Goal: Contribute content: Contribute content

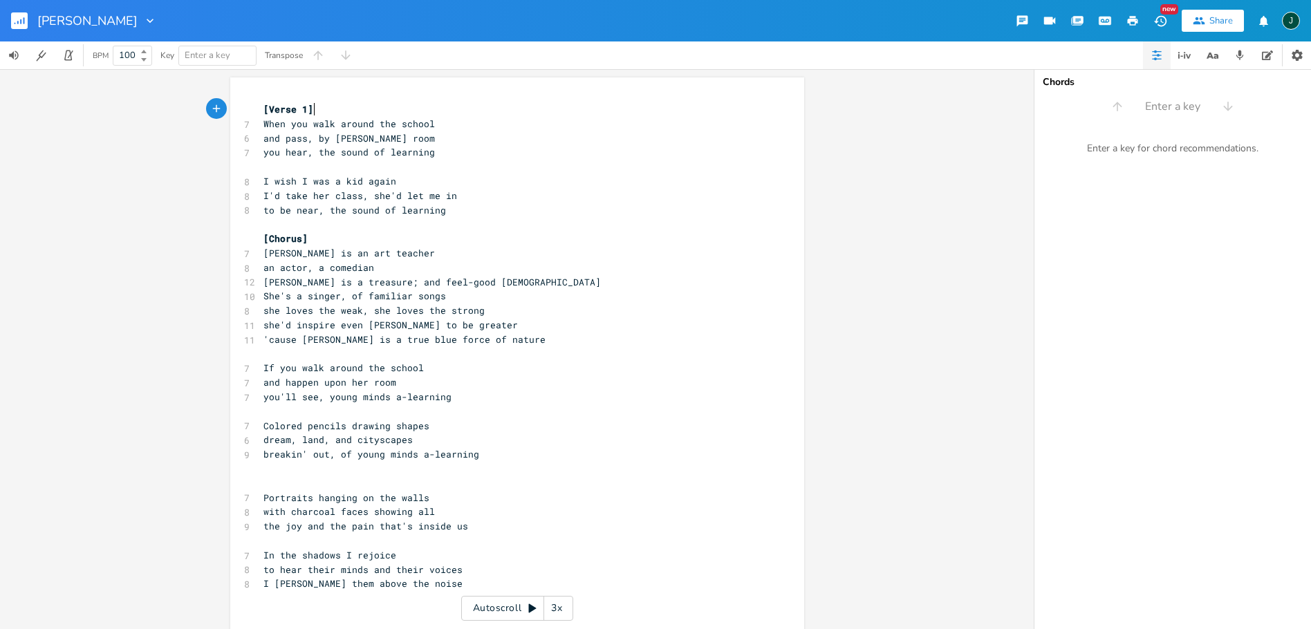
click at [283, 234] on span "[Chorus]" at bounding box center [285, 238] width 44 height 12
type textarea "[Chorus]"
click at [283, 234] on span "[Chorus]" at bounding box center [285, 238] width 44 height 12
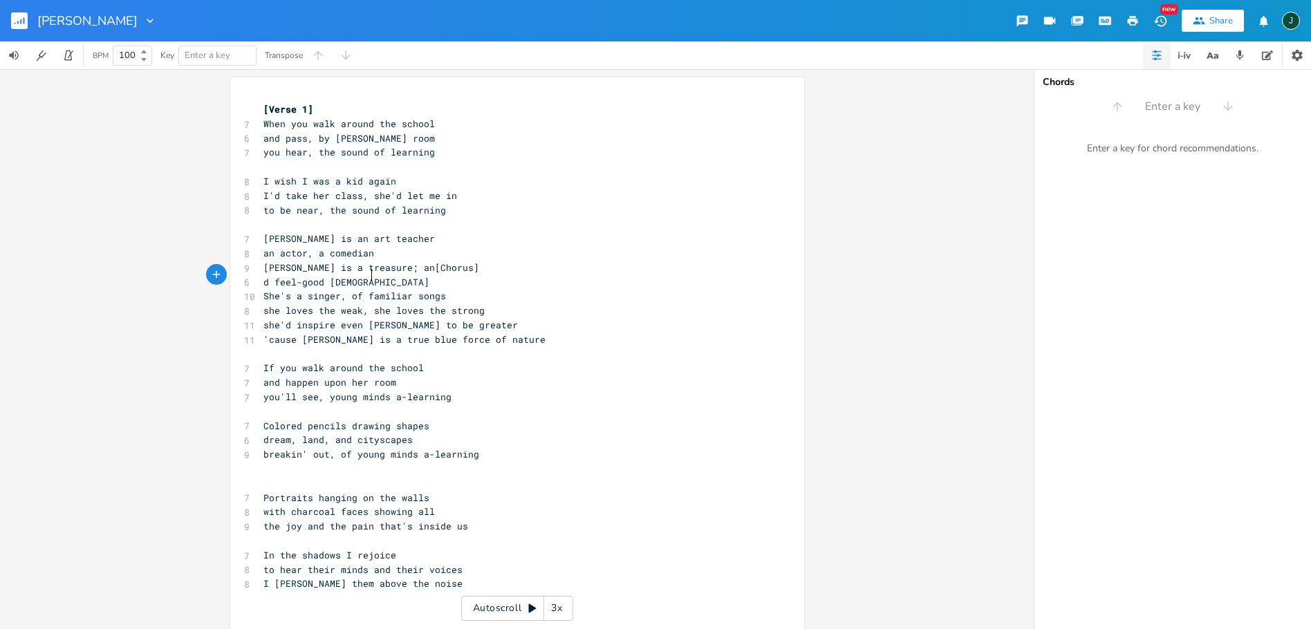
click at [389, 278] on pre "d feel-good [DEMOGRAPHIC_DATA]" at bounding box center [510, 282] width 499 height 15
type textarea "[Chorus]"
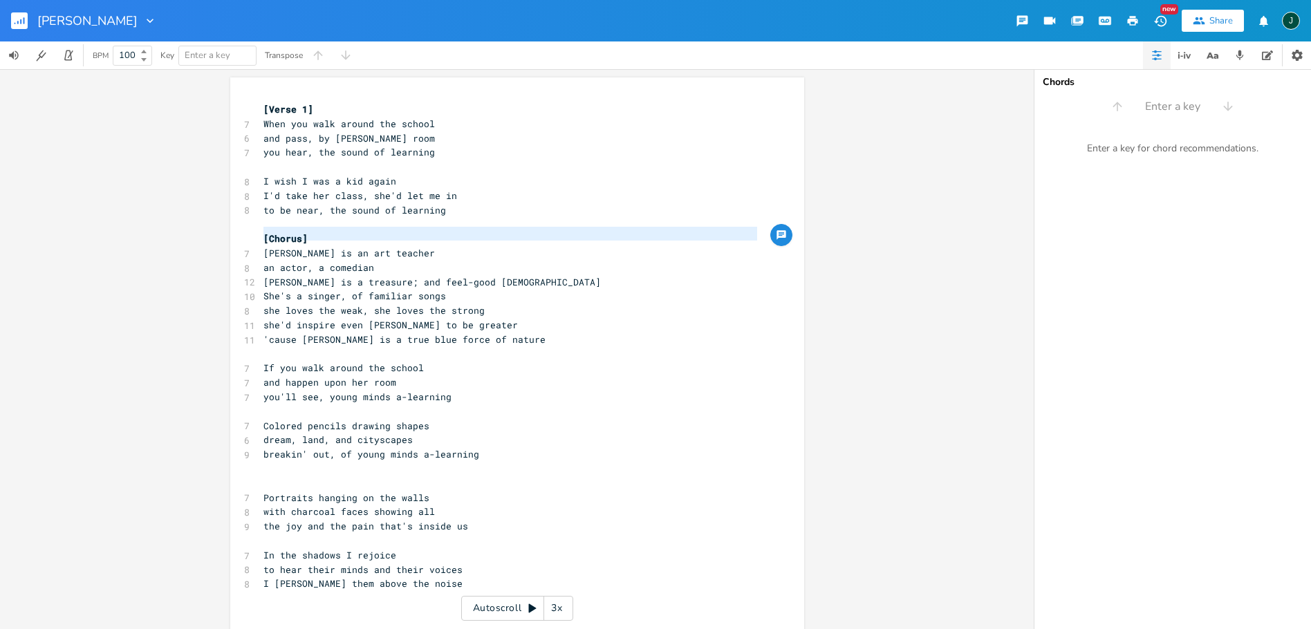
click at [370, 253] on span "[PERSON_NAME] is an art teacher" at bounding box center [349, 253] width 172 height 12
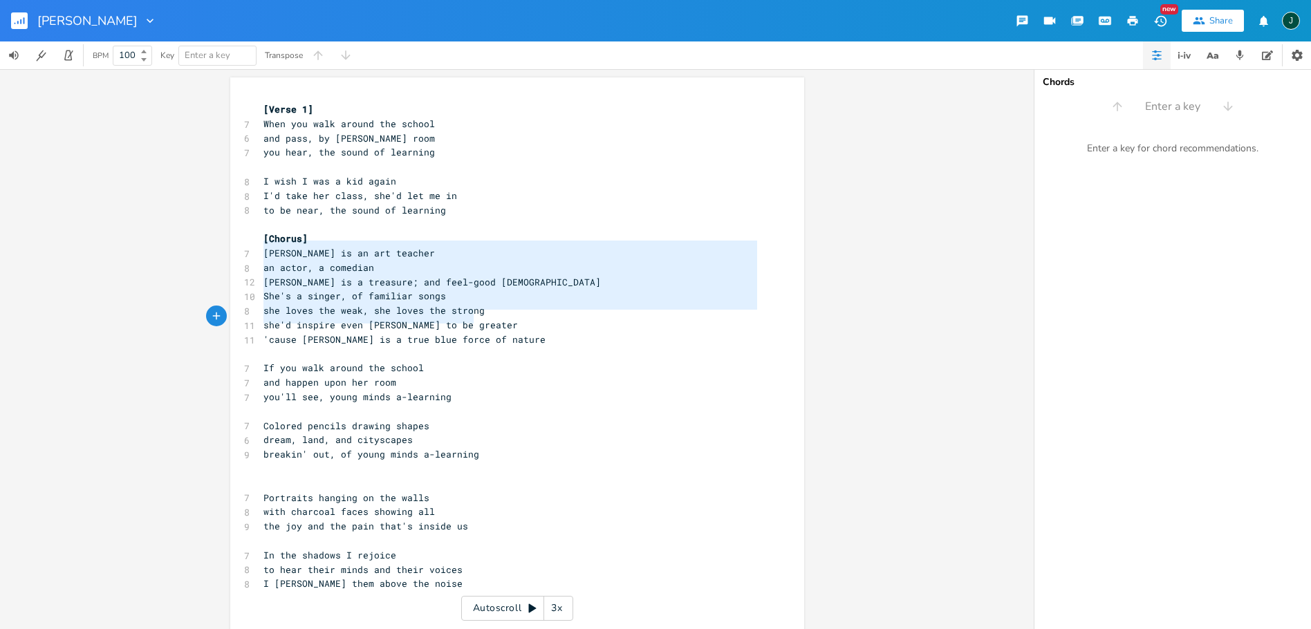
type textarea "[PERSON_NAME] is an art teacher an actor, a comedian [PERSON_NAME] is a treasur…"
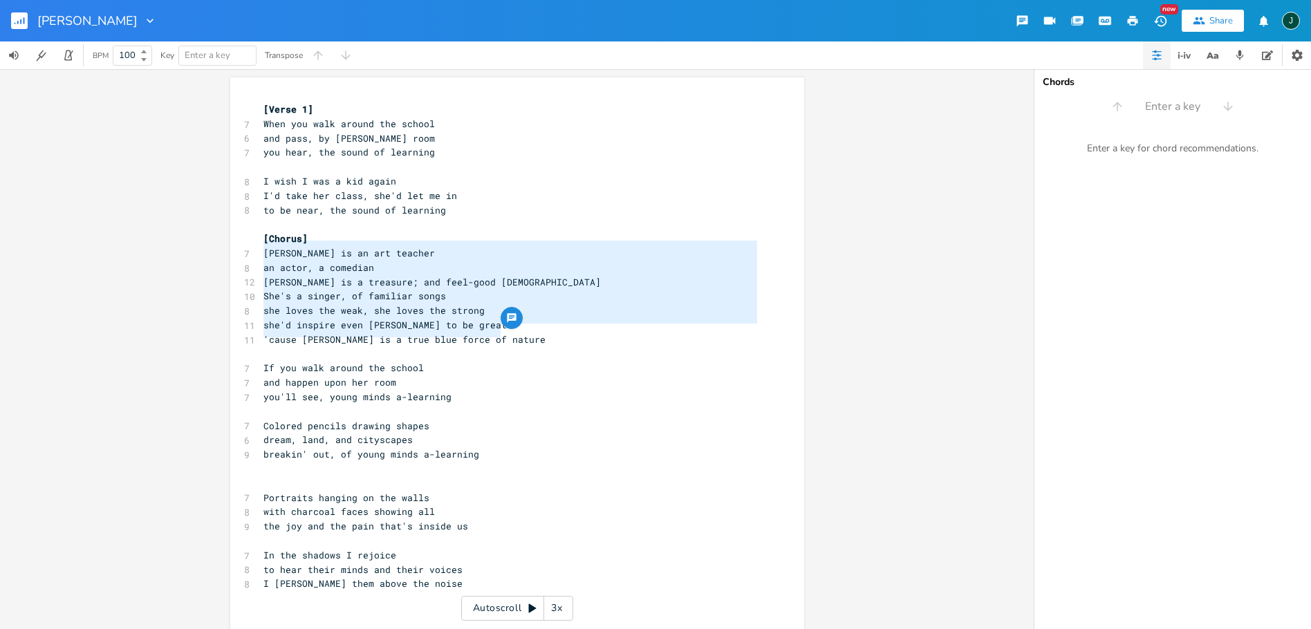
drag, startPoint x: 259, startPoint y: 249, endPoint x: 512, endPoint y: 329, distance: 265.3
click at [512, 329] on div "[PERSON_NAME] is an art teacher an actor, a comedian [PERSON_NAME] is a treasur…" at bounding box center [517, 372] width 574 height 591
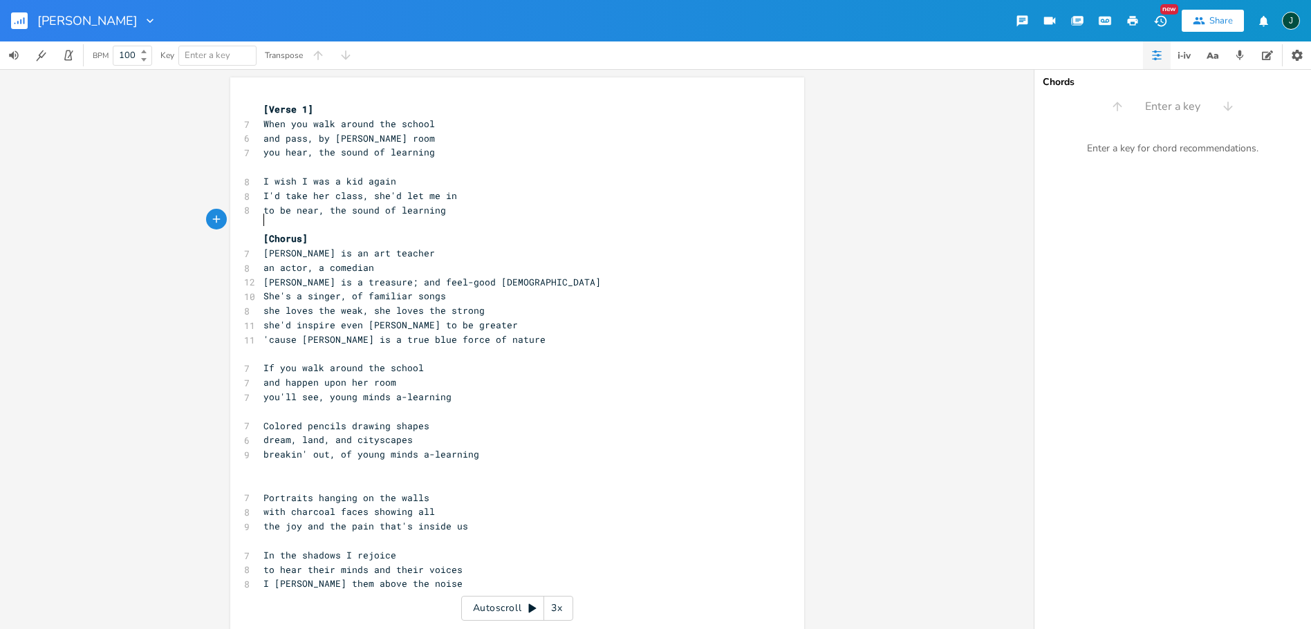
click at [270, 219] on pre "​" at bounding box center [510, 224] width 499 height 15
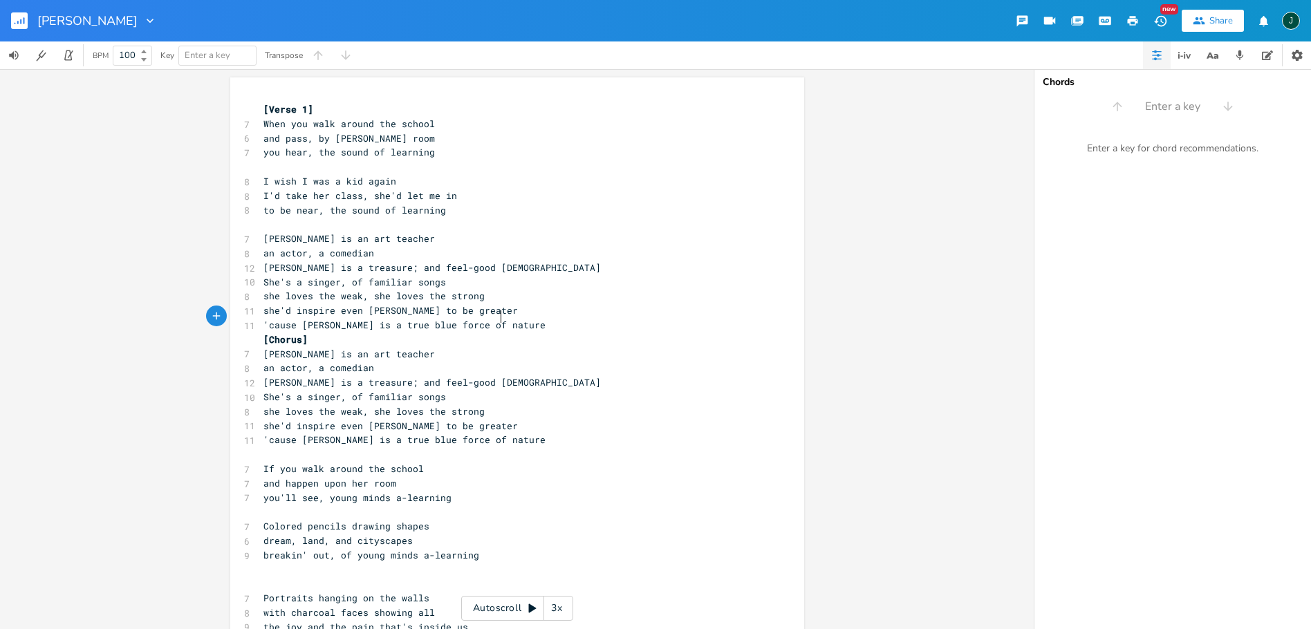
click at [508, 261] on pre "[PERSON_NAME] is a treasure; and feel-good [DEMOGRAPHIC_DATA]" at bounding box center [510, 268] width 499 height 15
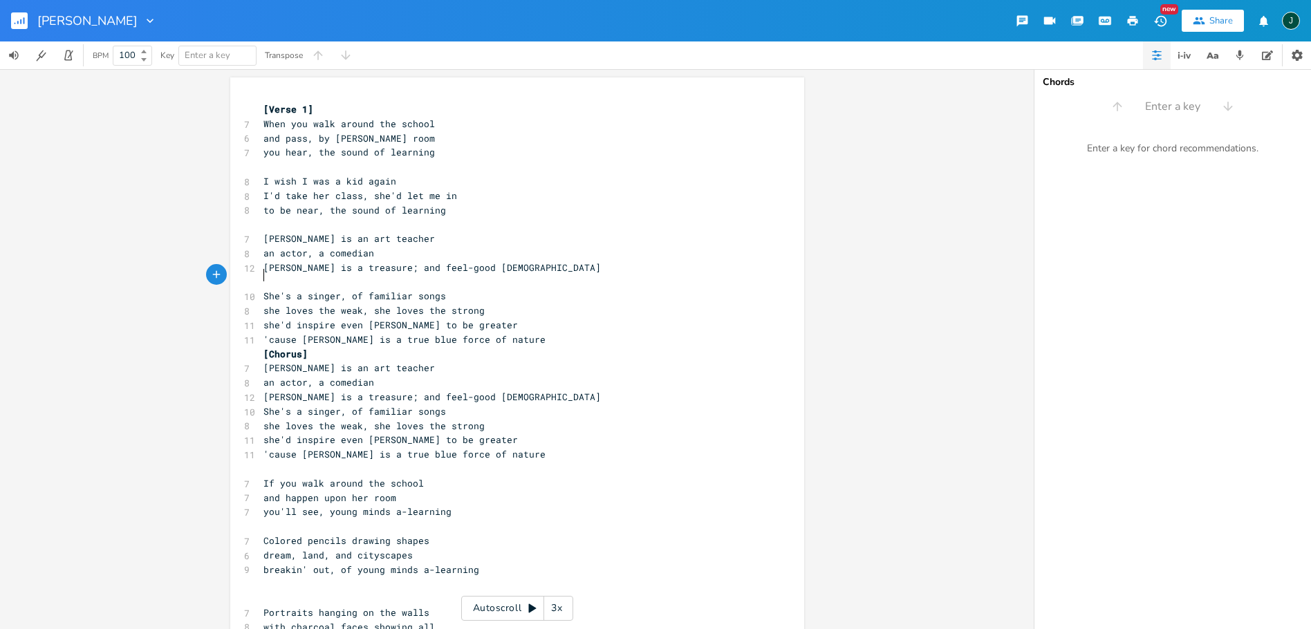
click at [388, 319] on span "she'd inspire even [PERSON_NAME] to be greater" at bounding box center [390, 325] width 255 height 12
type textarea "she'd inspire even [PERSON_NAME] to be greater"
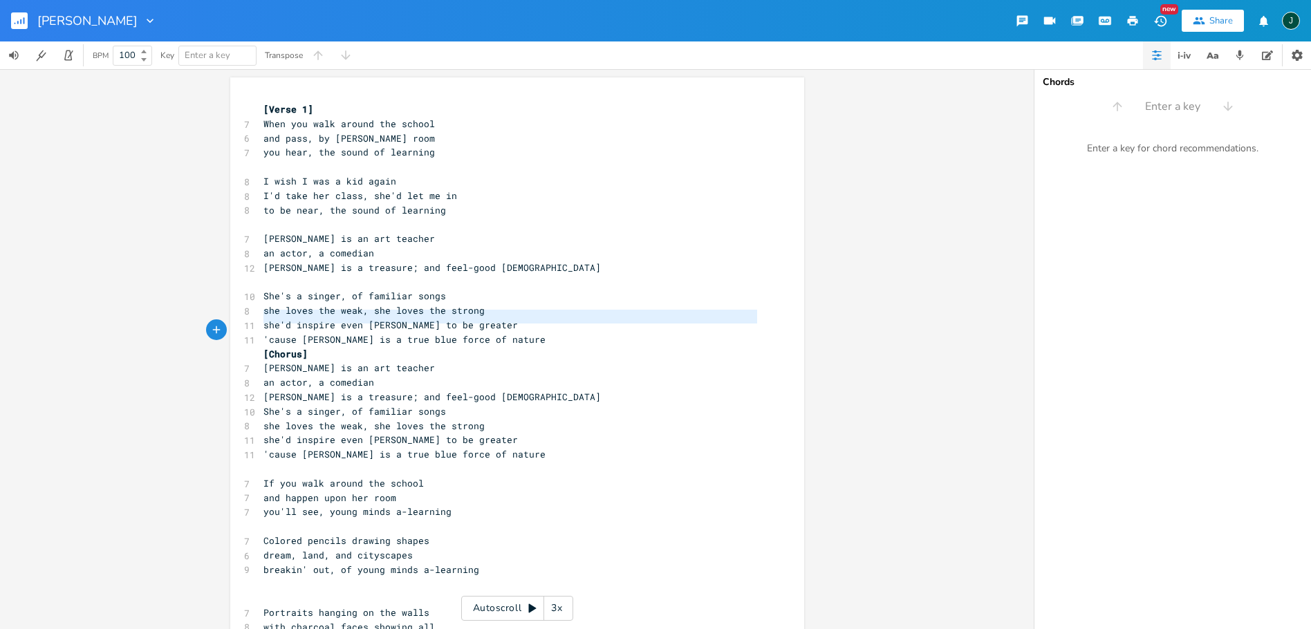
click at [388, 319] on span "she'd inspire even [PERSON_NAME] to be greater" at bounding box center [390, 325] width 255 height 12
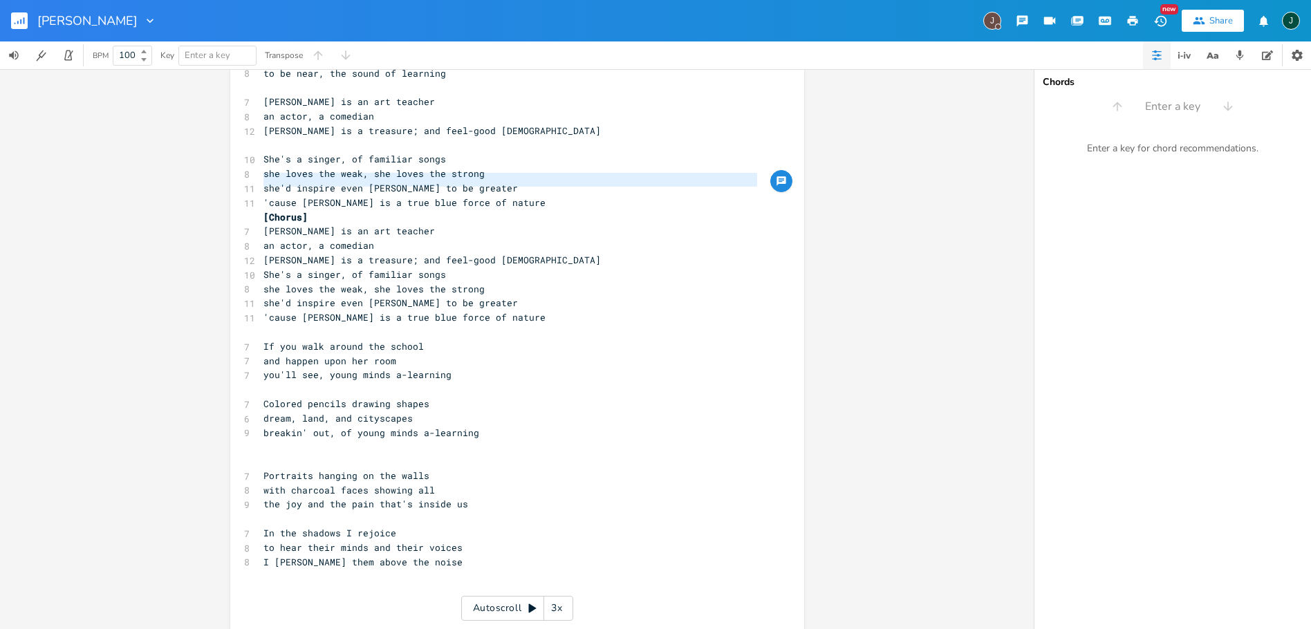
scroll to position [34, 0]
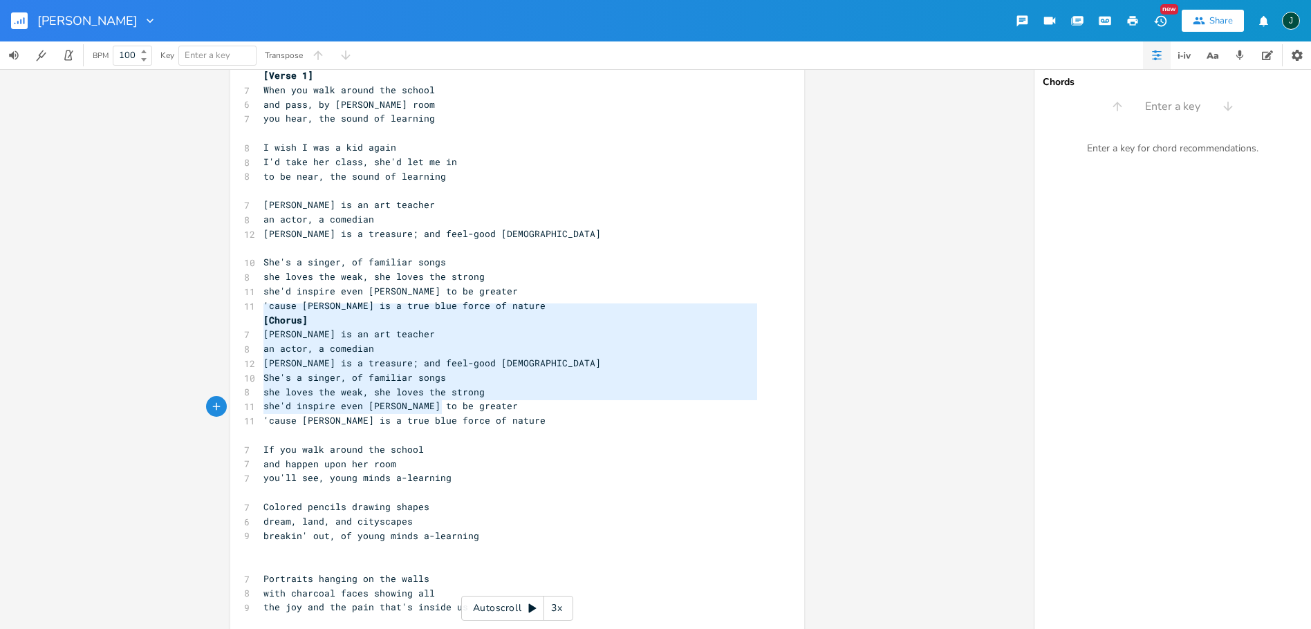
type textarea "[Chorus] [PERSON_NAME] is an art teacher an actor, a comedian [PERSON_NAME] is …"
drag, startPoint x: 259, startPoint y: 311, endPoint x: 515, endPoint y: 409, distance: 274.1
click at [515, 409] on div "[Verse 1] 7 When you walk around the school 6 and pass, by [PERSON_NAME] room 7…" at bounding box center [510, 399] width 499 height 662
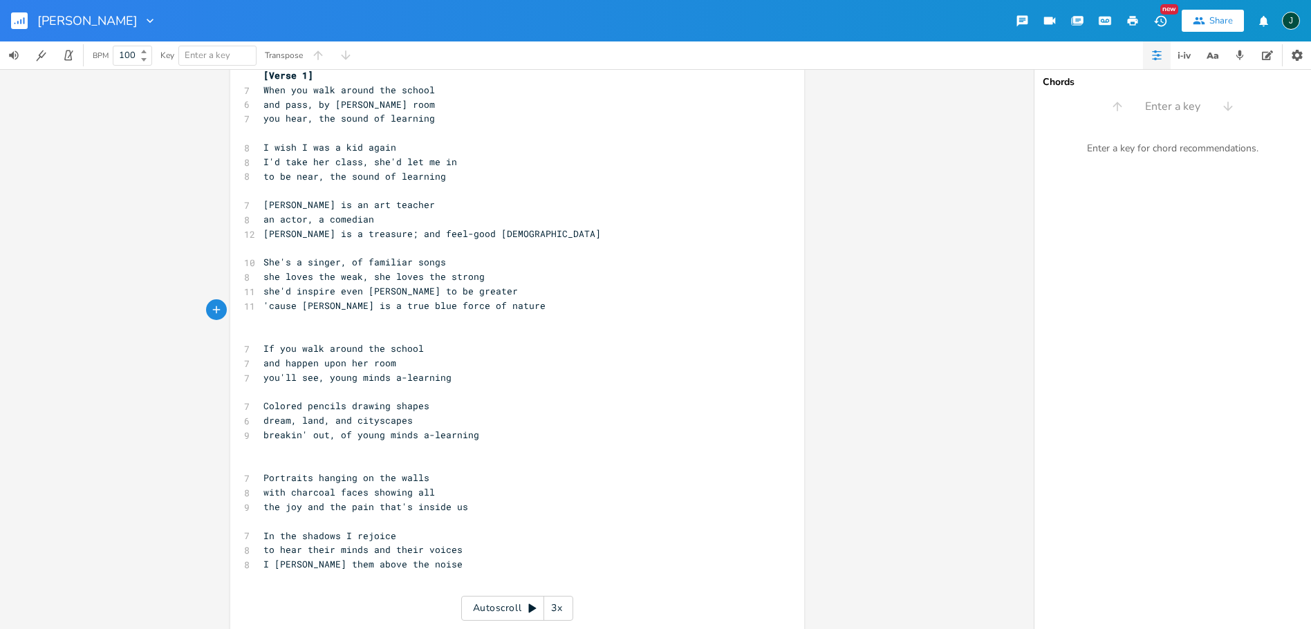
scroll to position [26, 0]
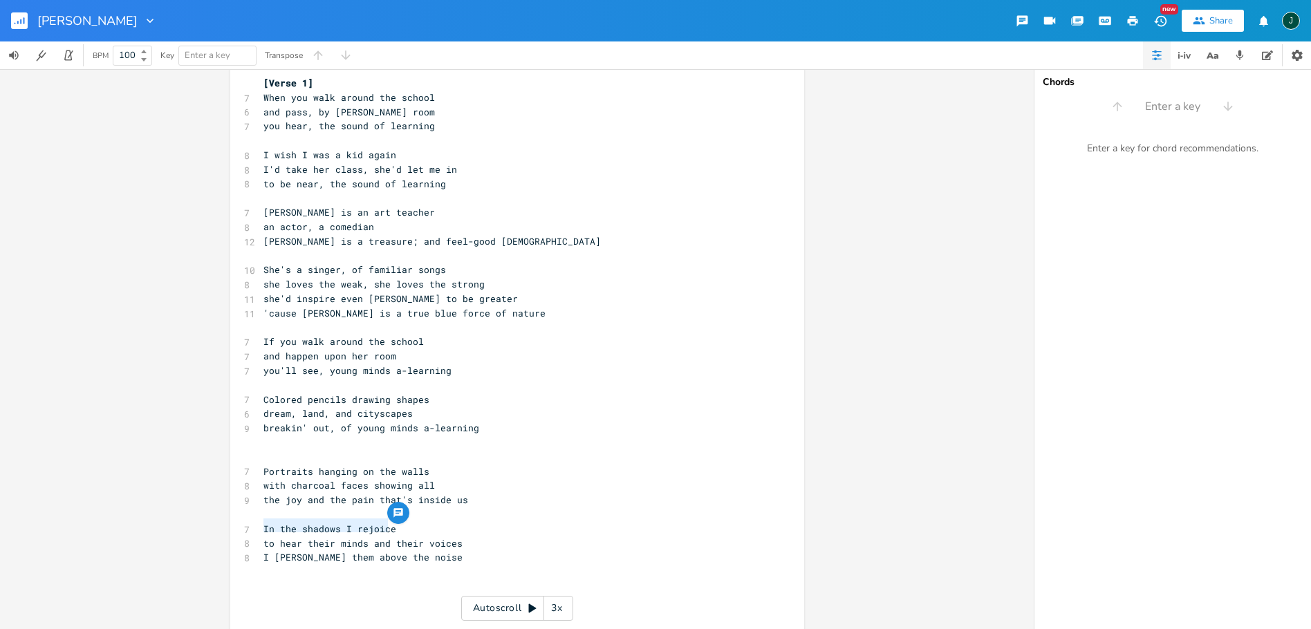
drag, startPoint x: 260, startPoint y: 527, endPoint x: 383, endPoint y: 524, distance: 123.2
click at [383, 524] on div "to hear their minds and x [Verse 1] 7 When you walk around the school 6 and pas…" at bounding box center [517, 346] width 574 height 591
type textarea "in teh"
type textarea "he lines I hear"
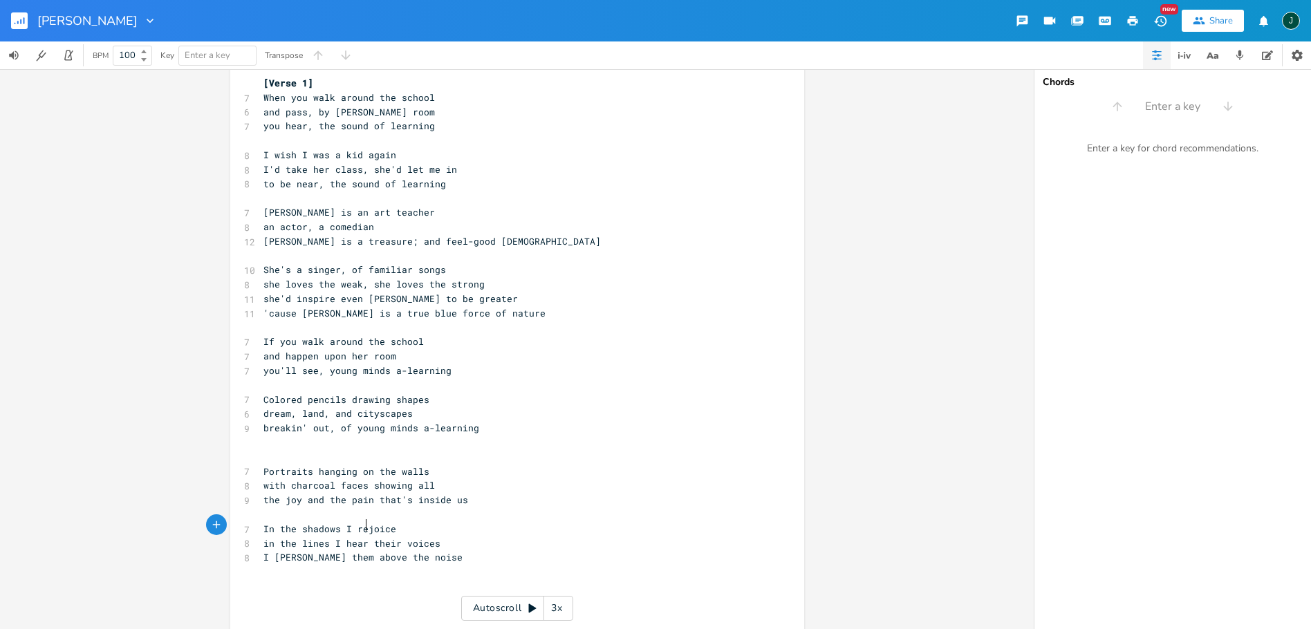
scroll to position [0, 48]
click at [322, 181] on span "to be near, the sound of learning" at bounding box center [354, 184] width 183 height 12
click at [309, 126] on span "you hear, the sound of learning" at bounding box center [349, 126] width 172 height 12
click at [273, 125] on span "you hear the sound of learning" at bounding box center [346, 126] width 166 height 12
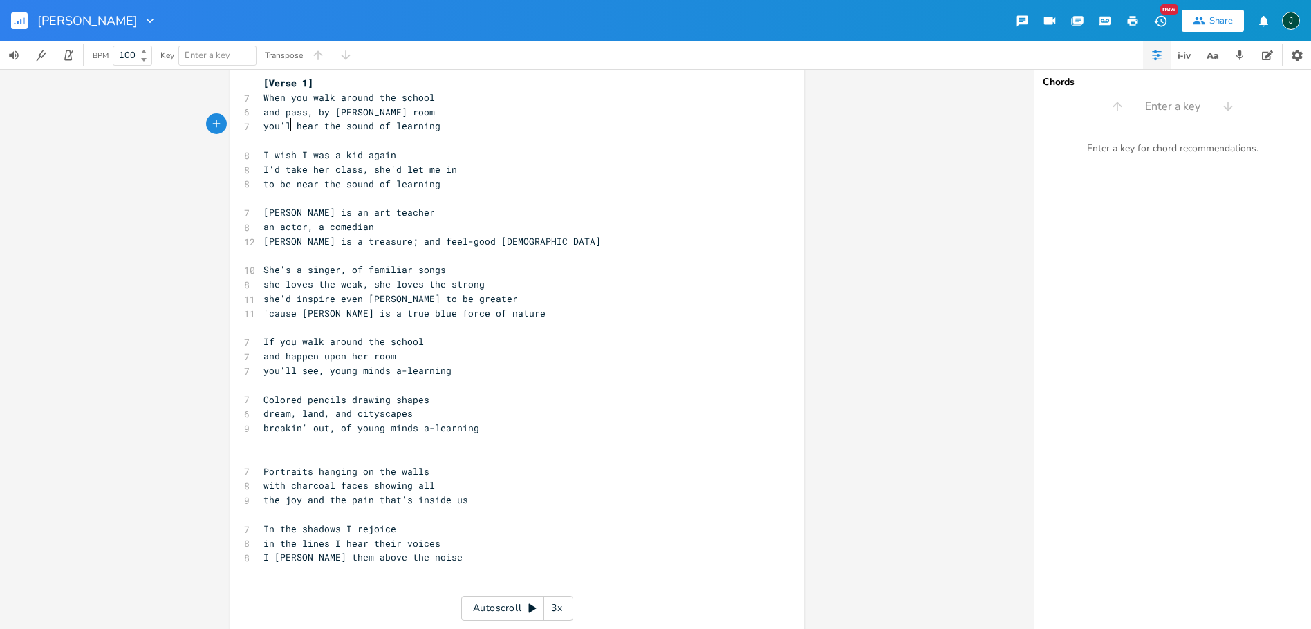
type textarea "'ll"
click at [427, 494] on span "the joy and the pain that's inside us" at bounding box center [365, 500] width 205 height 12
type textarea "around"
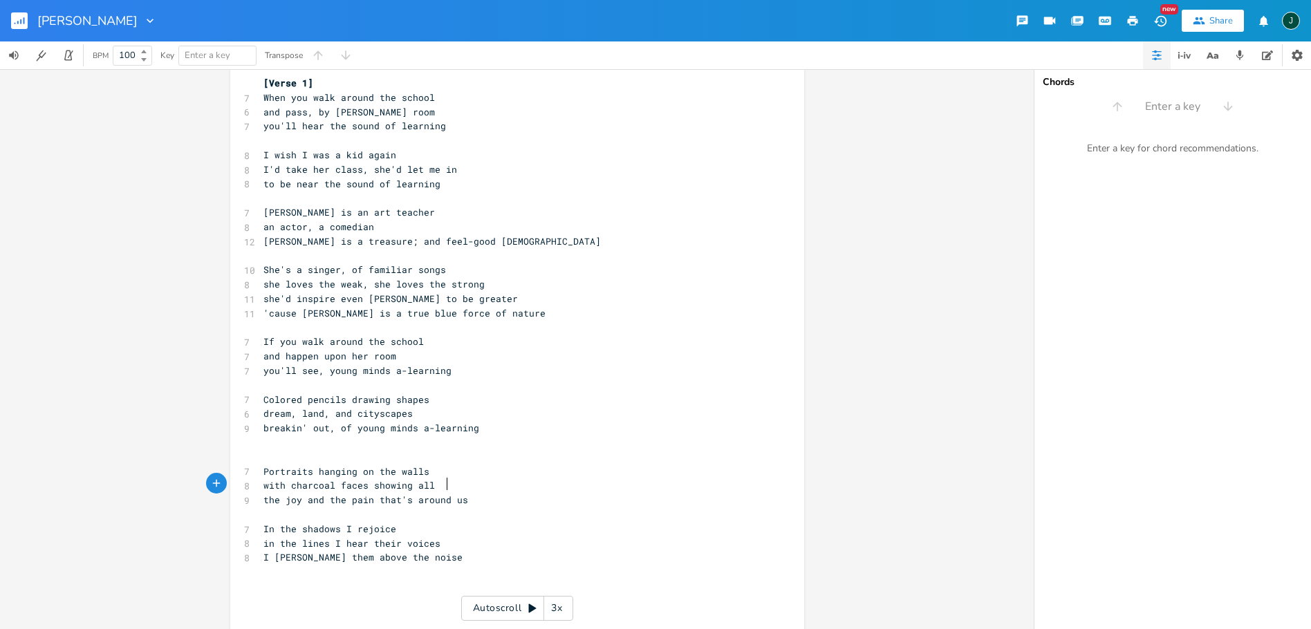
scroll to position [0, 24]
click at [383, 522] on pre "In the shadows I rejoice" at bounding box center [510, 529] width 499 height 15
click at [382, 537] on span "in the lines I hear their voices" at bounding box center [351, 543] width 177 height 12
click at [384, 537] on span "in the lines I hear their voices" at bounding box center [351, 543] width 177 height 12
type textarea "a"
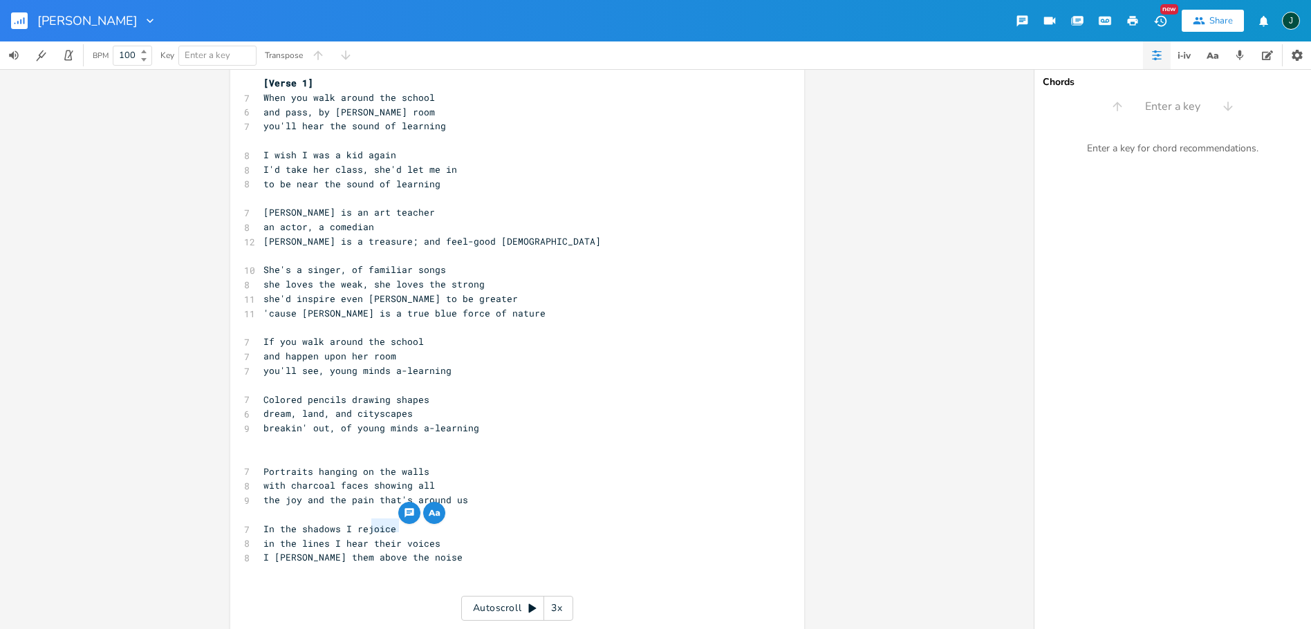
scroll to position [0, 3]
drag, startPoint x: 413, startPoint y: 527, endPoint x: 446, endPoint y: 531, distance: 33.5
click at [413, 537] on pre "in the lines I hear a voices" at bounding box center [510, 544] width 499 height 15
click at [358, 551] on span "I [PERSON_NAME] them above the noise" at bounding box center [362, 557] width 199 height 12
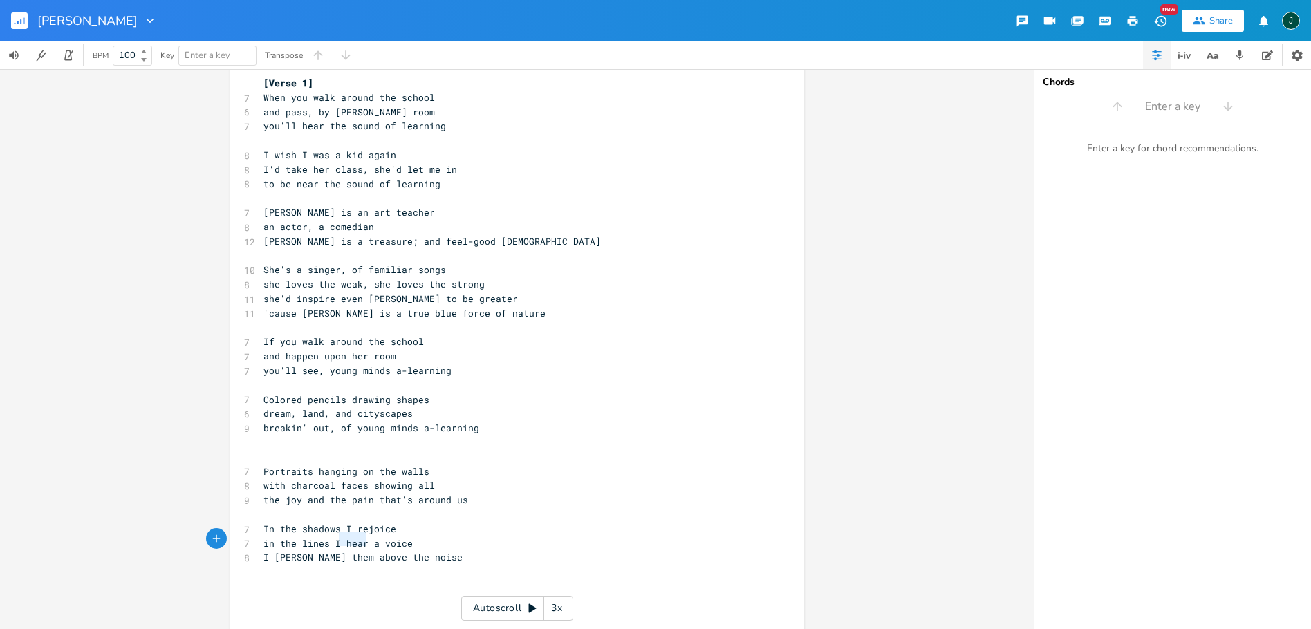
click at [358, 551] on span "I [PERSON_NAME] them above the noise" at bounding box center [362, 557] width 199 height 12
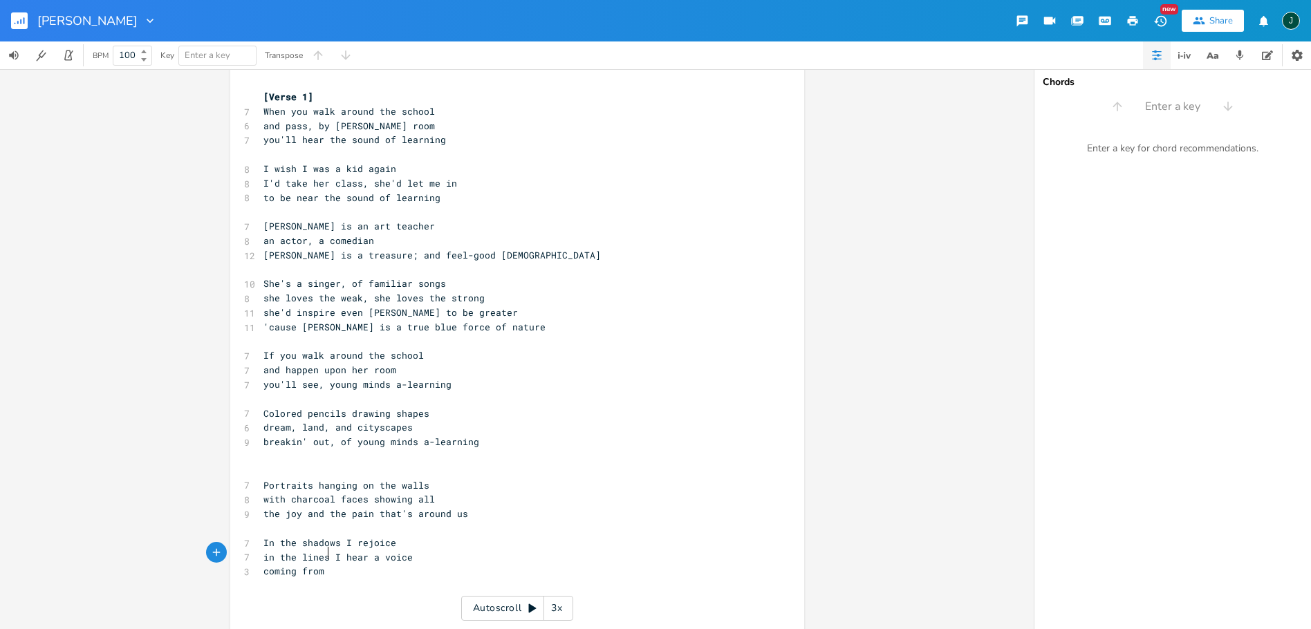
scroll to position [0, 45]
type textarea "coming from a yound"
type textarea "ger generation"
click at [289, 139] on span "you'll hear the sound of learning" at bounding box center [354, 139] width 183 height 12
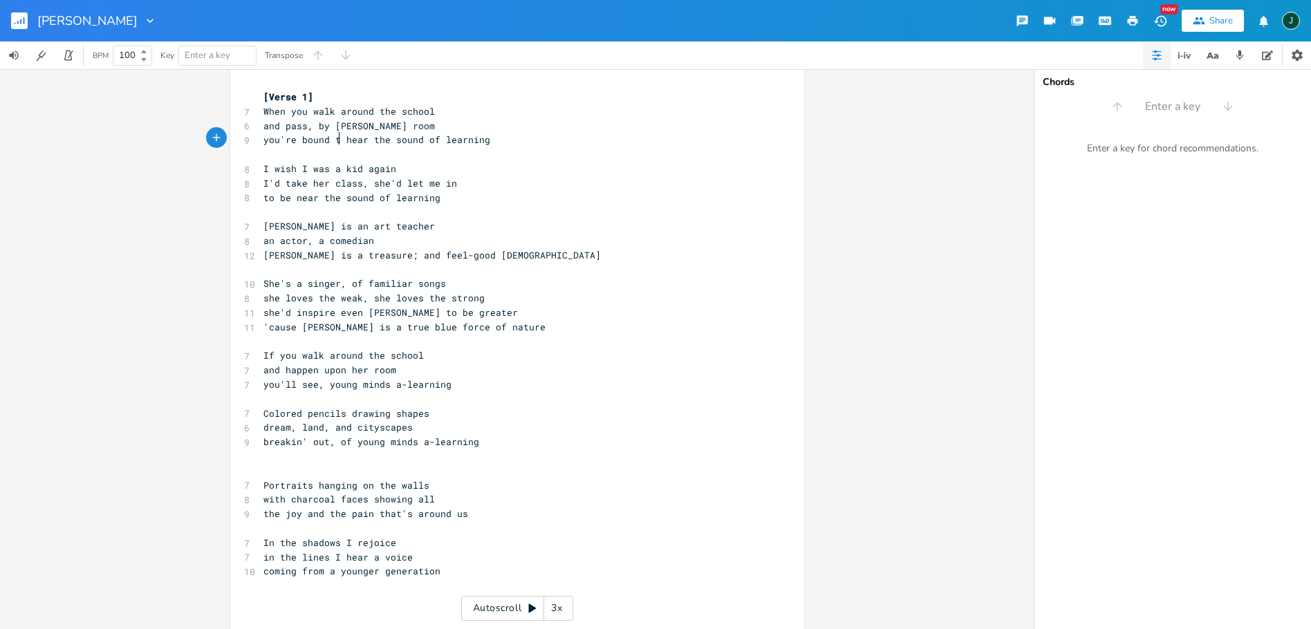
type textarea "'re bound to"
type textarea "ll"
click at [379, 508] on span "the joy and the pain that's around us" at bounding box center [365, 514] width 205 height 12
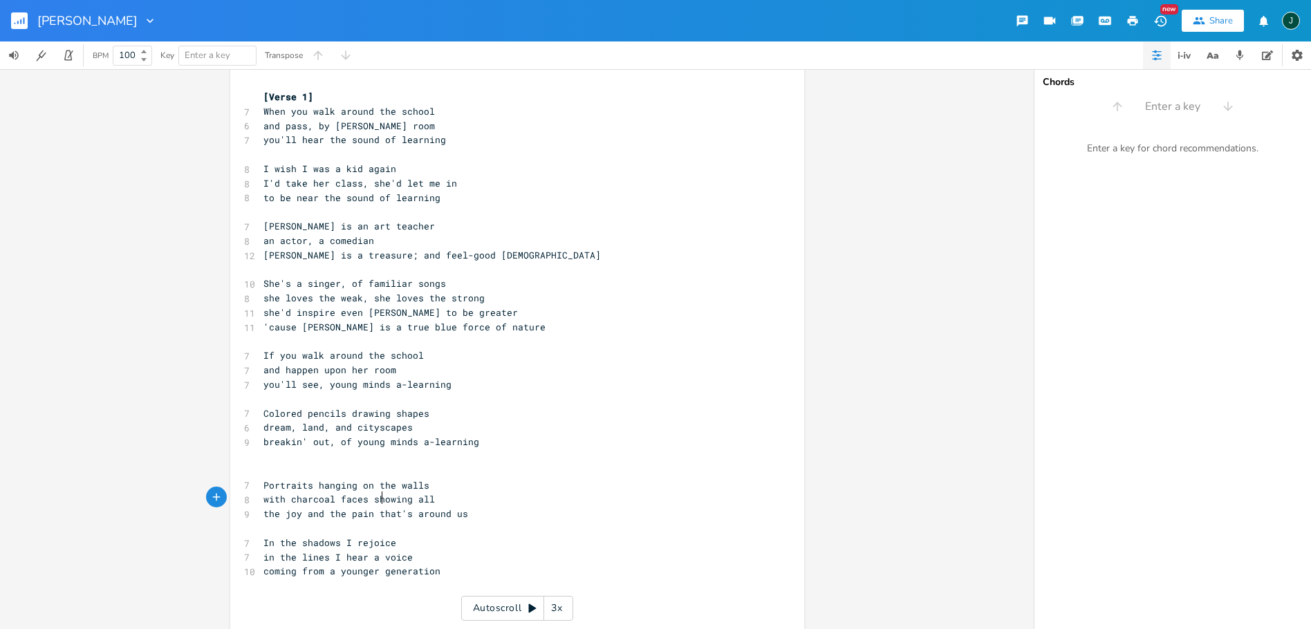
type textarea "that"
click at [379, 508] on span "the joy and the pain that's around us" at bounding box center [365, 514] width 205 height 12
click at [377, 508] on span "the joy and the pain that's around us" at bounding box center [365, 514] width 205 height 12
drag, startPoint x: 373, startPoint y: 497, endPoint x: 464, endPoint y: 502, distance: 91.4
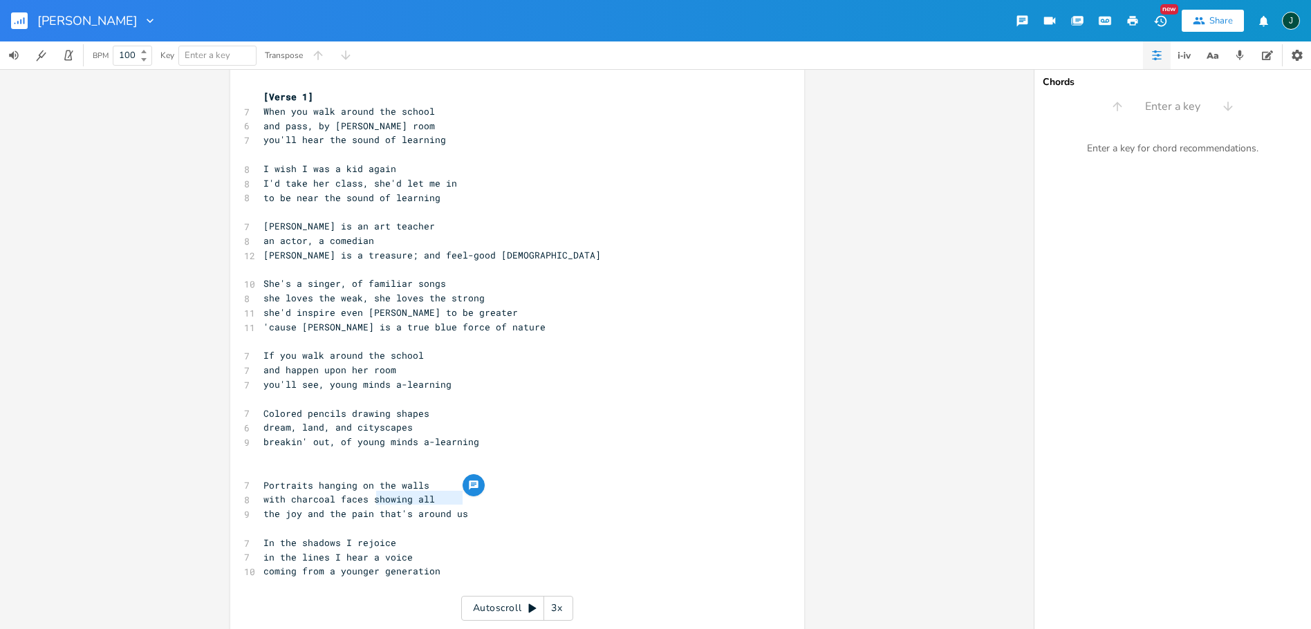
click at [464, 507] on pre "the joy and the pain that's around us" at bounding box center [510, 514] width 499 height 15
type textarea "kids are speaking"
click at [340, 508] on span "the joy and the pain kids are speaking" at bounding box center [368, 514] width 210 height 12
click at [354, 321] on span "'cause [PERSON_NAME] is a true blue force of nature" at bounding box center [404, 327] width 282 height 12
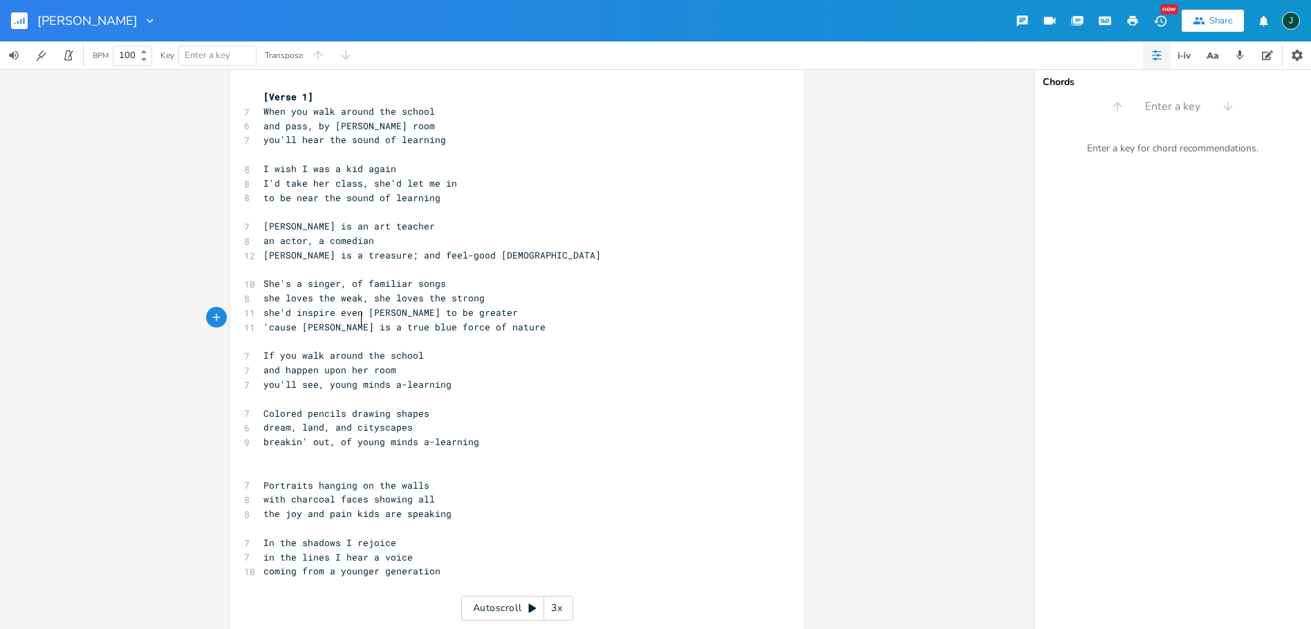
click at [354, 321] on span "'cause [PERSON_NAME] is a true blue force of nature" at bounding box center [404, 327] width 282 height 12
type textarea "​'cause [PERSON_NAME] is a true blue force of nature"
click at [308, 564] on pre "coming from a younger generation" at bounding box center [510, 571] width 499 height 15
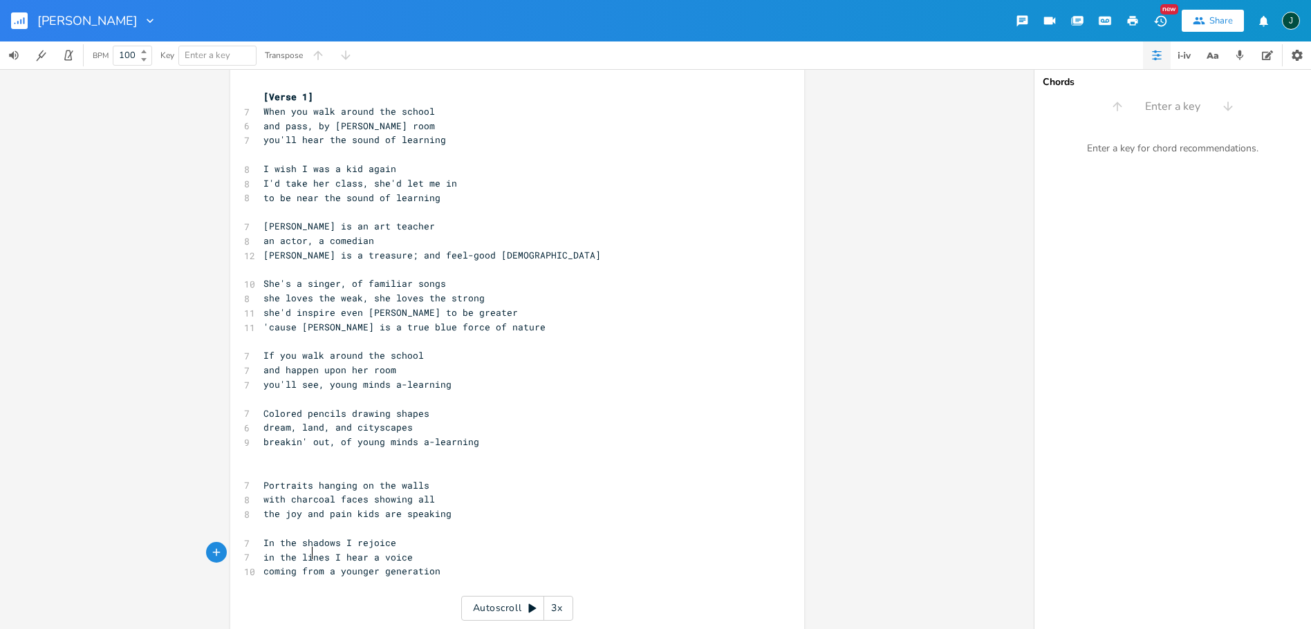
click at [443, 564] on pre "coming from a younger generation" at bounding box center [510, 571] width 499 height 15
click at [371, 551] on span "in the lines I hear a voice" at bounding box center [337, 557] width 149 height 12
type textarea "the"
click at [427, 551] on pre "in the lines I hear the voice" at bounding box center [510, 558] width 499 height 15
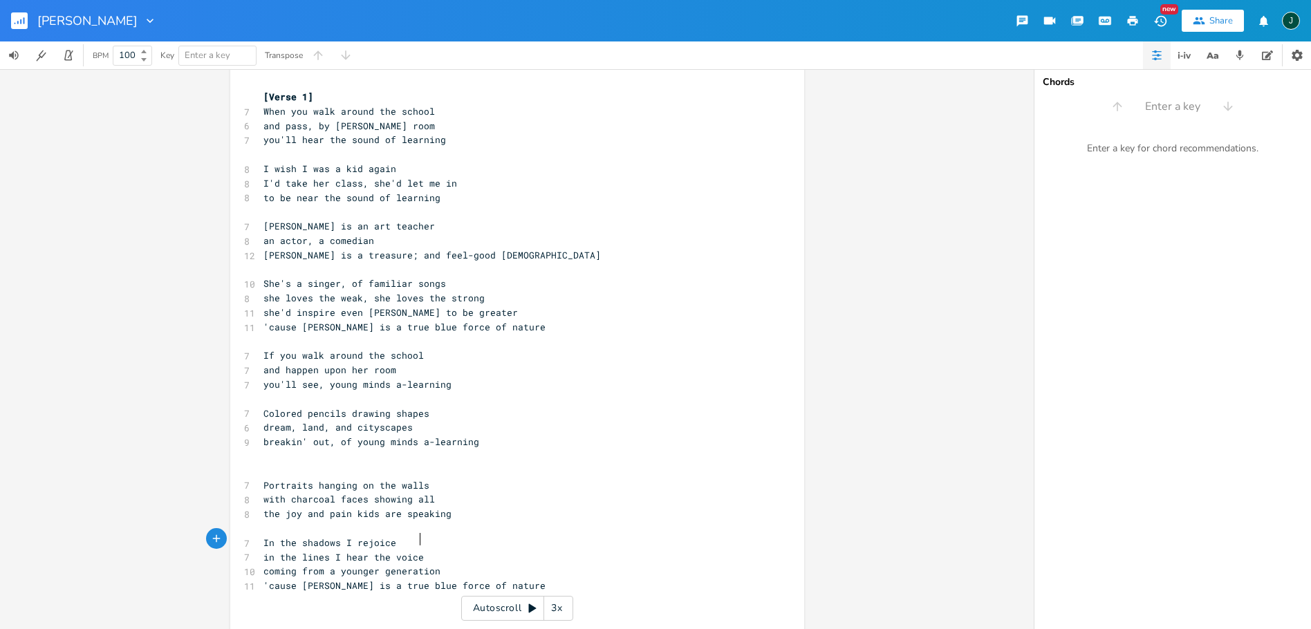
type textarea "s"
click at [371, 138] on span "you'll hear the sound of learning" at bounding box center [354, 139] width 183 height 12
click at [441, 181] on span "I'd take her class, she'd let me in" at bounding box center [360, 183] width 194 height 12
type textarea "in"
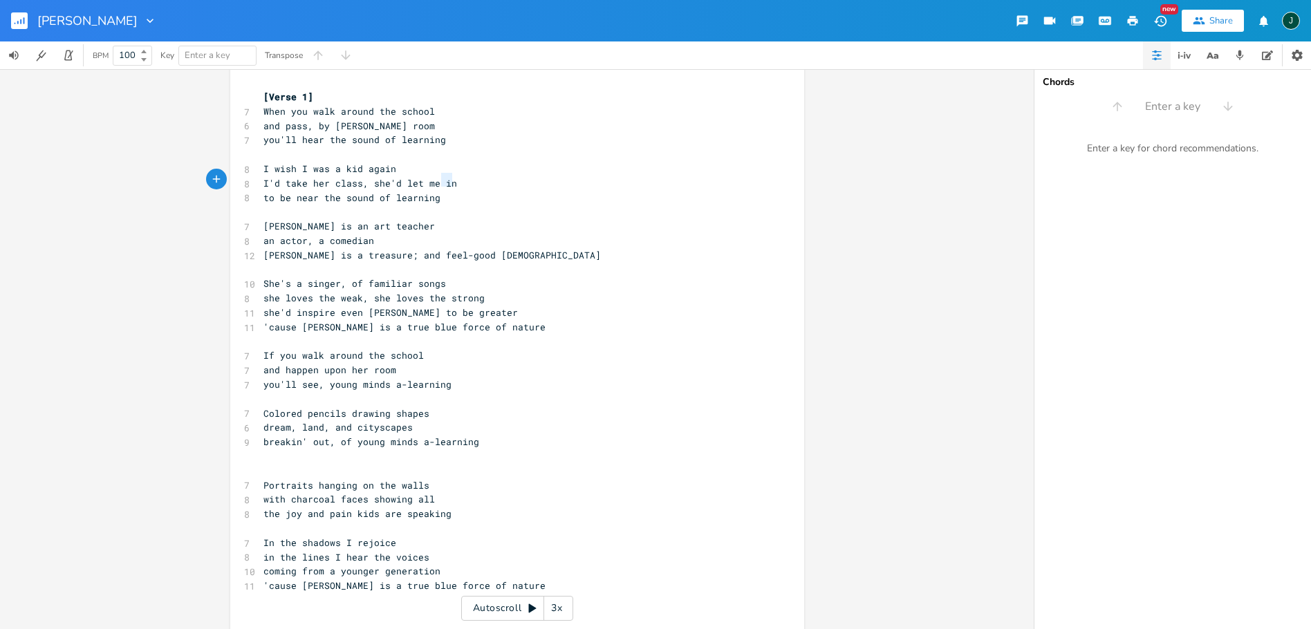
click at [441, 181] on span "I'd take her class, she'd let me in" at bounding box center [360, 183] width 194 height 12
click at [484, 169] on icon "button" at bounding box center [485, 168] width 7 height 6
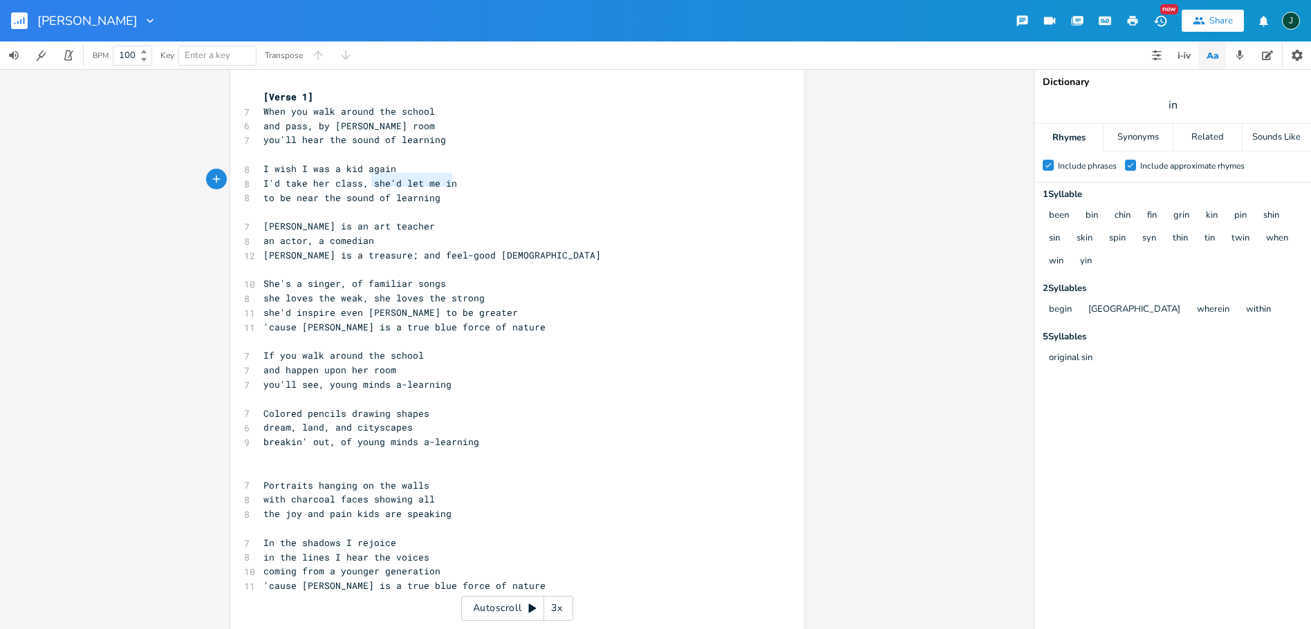
drag, startPoint x: 367, startPoint y: 179, endPoint x: 447, endPoint y: 176, distance: 79.6
click at [447, 177] on span "I'd take her class, she'd let me in" at bounding box center [360, 183] width 194 height 12
type textarea "and I'd e"
type textarea "begin"
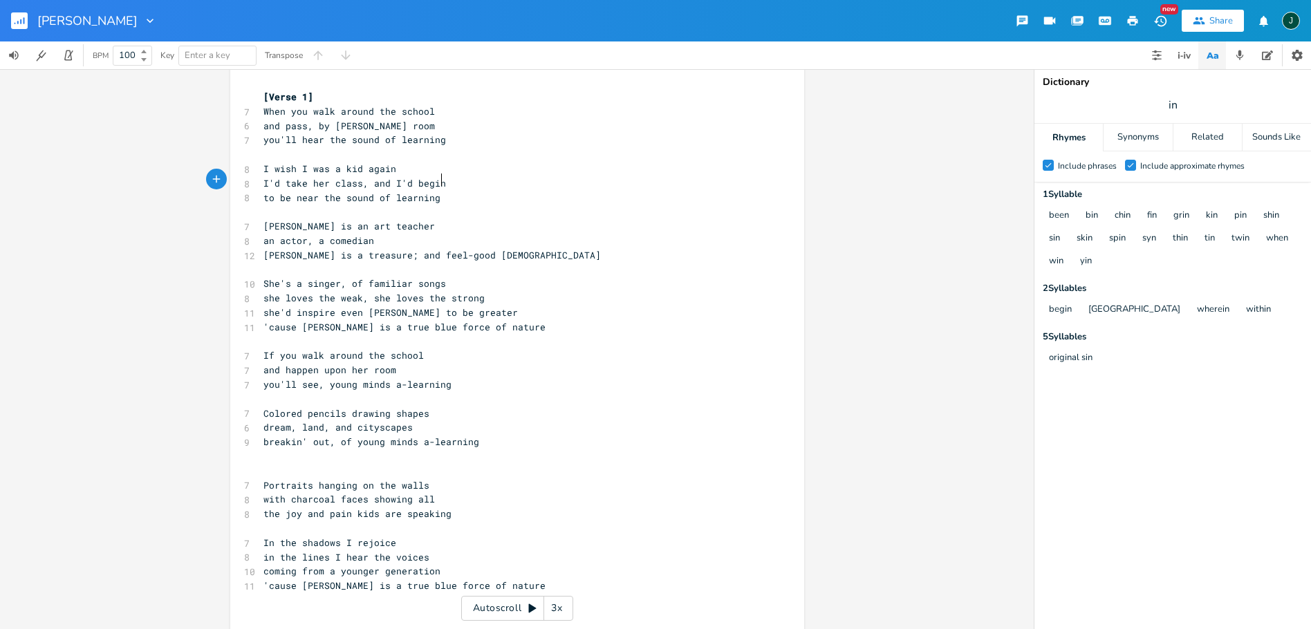
scroll to position [0, 19]
drag, startPoint x: 275, startPoint y: 194, endPoint x: 315, endPoint y: 196, distance: 39.4
click at [315, 196] on span "to be near the sound of learning" at bounding box center [351, 198] width 177 height 12
type textarea "hear"
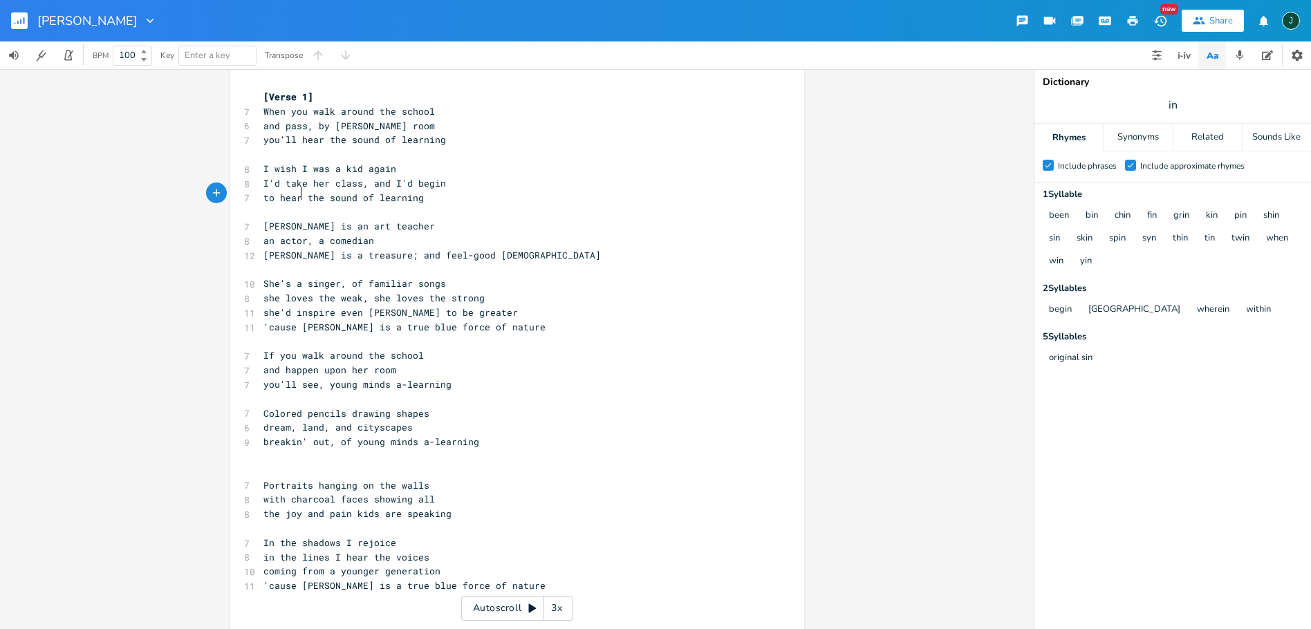
click at [349, 192] on span "to hear the sound of learning" at bounding box center [343, 198] width 160 height 12
type textarea "s"
drag, startPoint x: 371, startPoint y: 140, endPoint x: 447, endPoint y: 151, distance: 76.2
click at [372, 140] on span "you'll hear the sound of learning" at bounding box center [354, 139] width 183 height 12
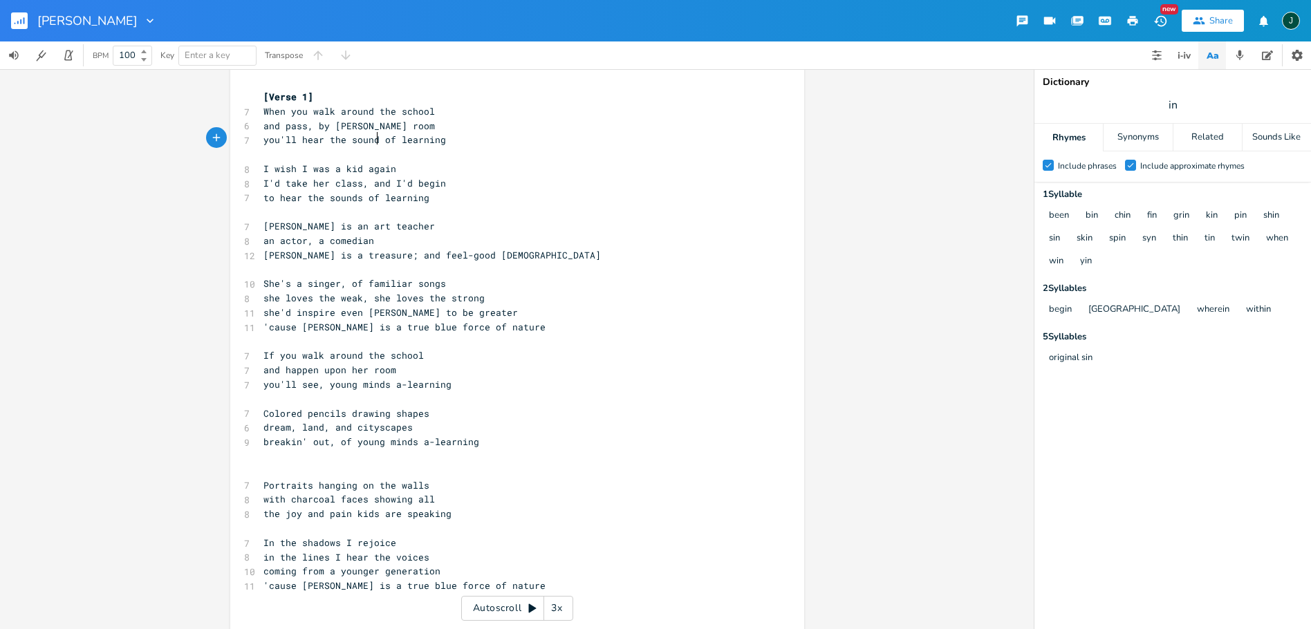
type textarea "s"
drag, startPoint x: 260, startPoint y: 343, endPoint x: 290, endPoint y: 340, distance: 29.9
click at [290, 349] on span "If you walk around the school" at bounding box center [343, 355] width 160 height 12
type textarea "Take a"
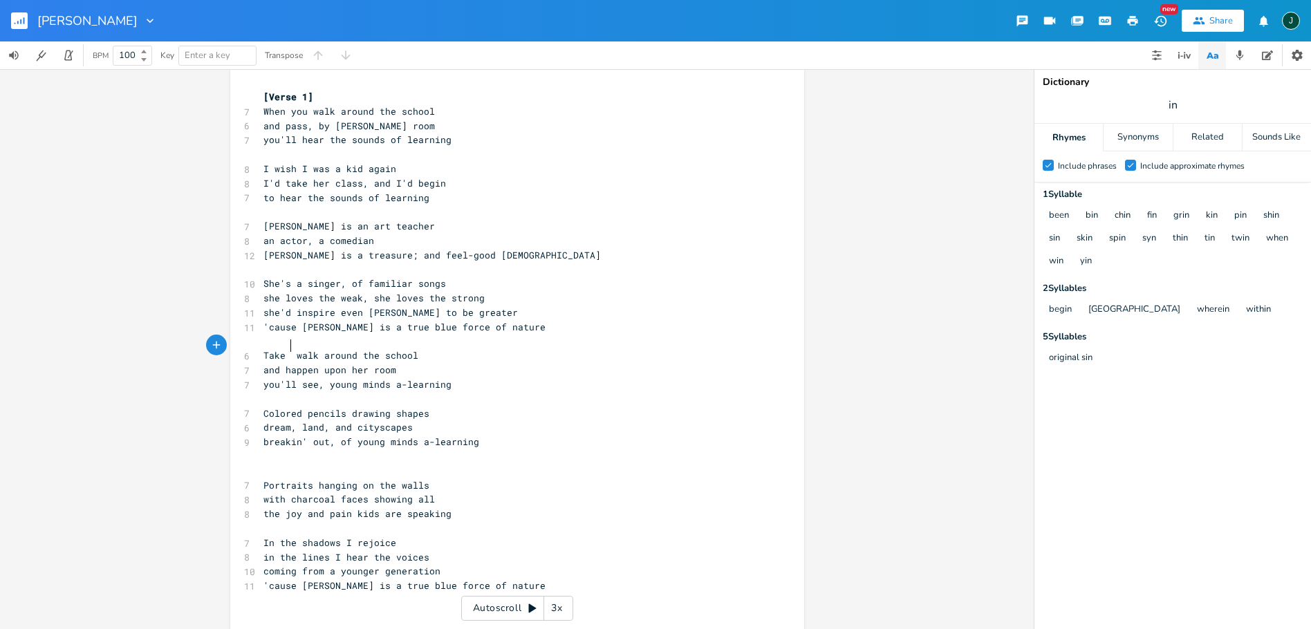
scroll to position [0, 22]
click at [275, 364] on span "and happen upon her room" at bounding box center [329, 370] width 133 height 12
type textarea "if you"
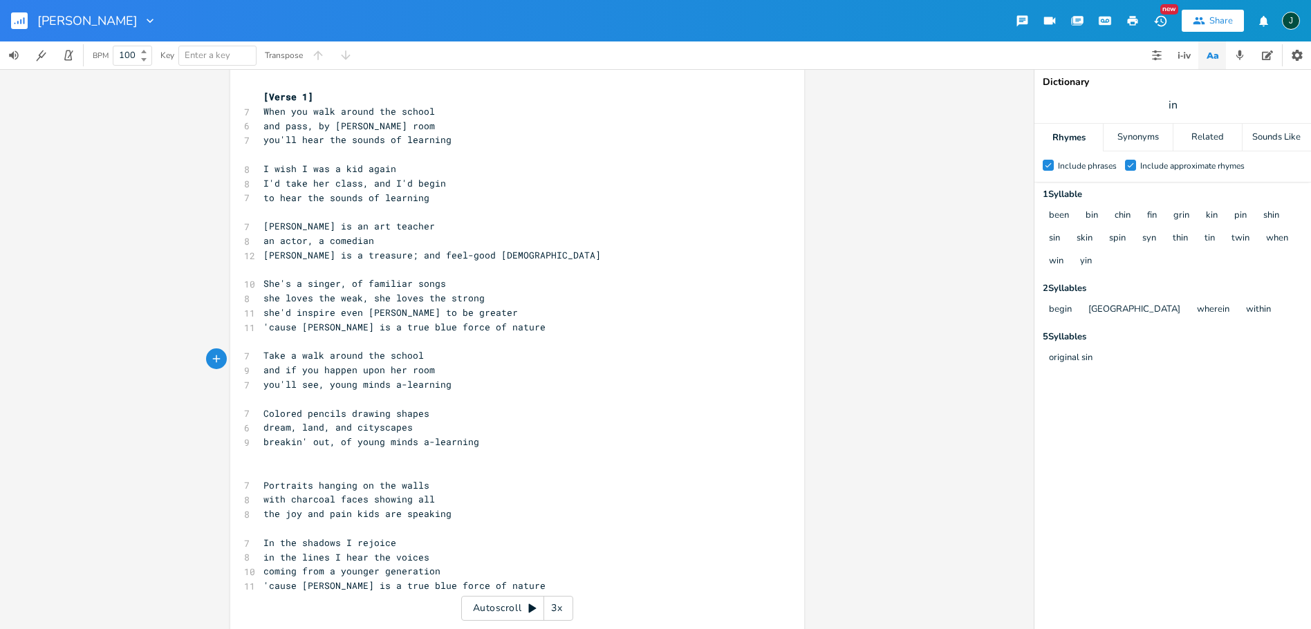
click at [322, 378] on span "you'll see, young minds a-learning" at bounding box center [357, 384] width 188 height 12
click at [330, 436] on span "breakin' out, of young minds a-learning" at bounding box center [371, 442] width 216 height 12
click at [266, 450] on pre "​" at bounding box center [510, 457] width 499 height 15
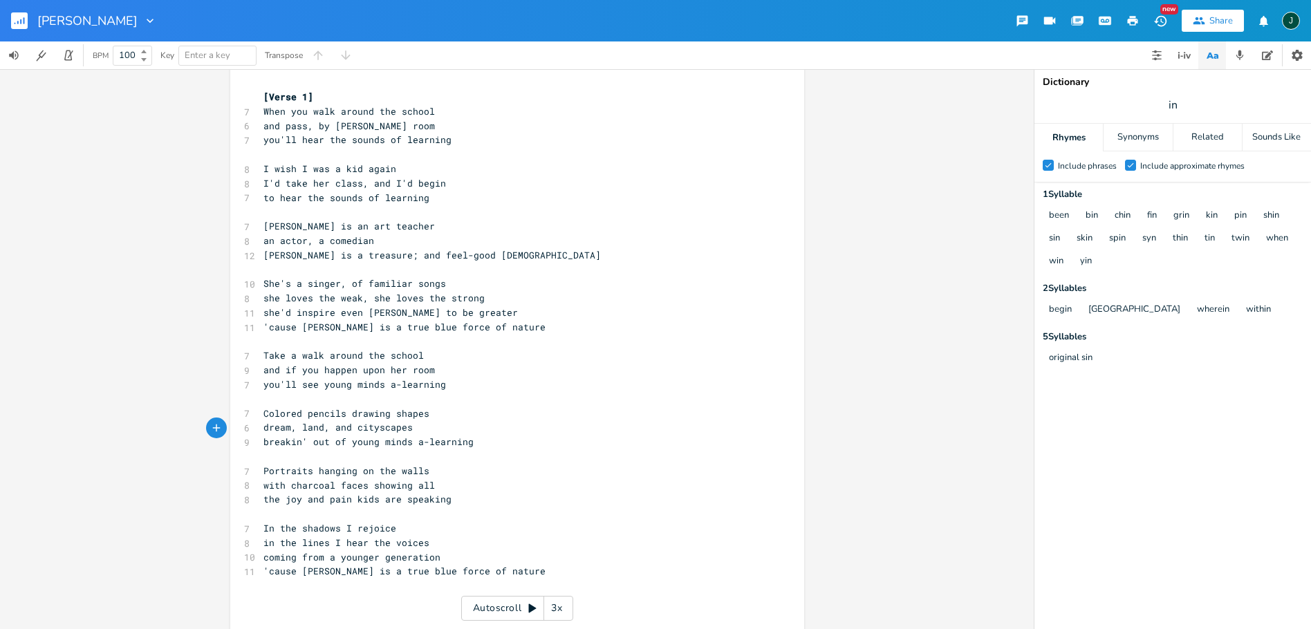
drag, startPoint x: 277, startPoint y: 496, endPoint x: 377, endPoint y: 472, distance: 102.3
click at [280, 507] on pre "​" at bounding box center [510, 514] width 499 height 15
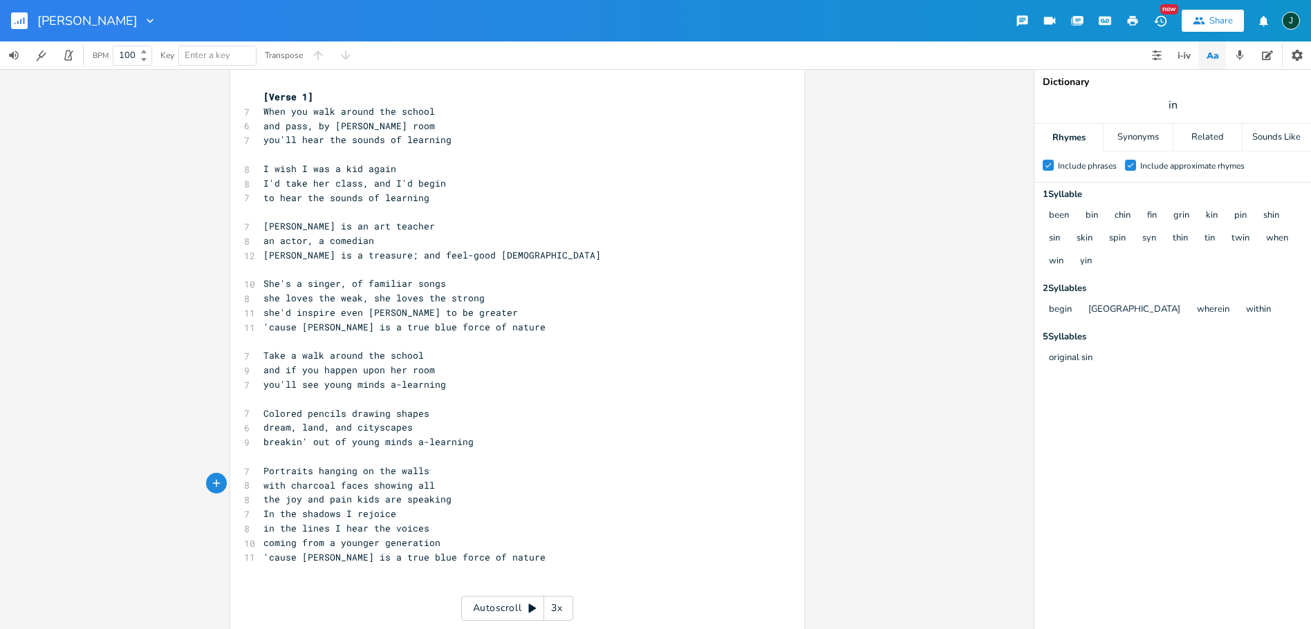
click at [280, 263] on pre "​" at bounding box center [510, 270] width 499 height 15
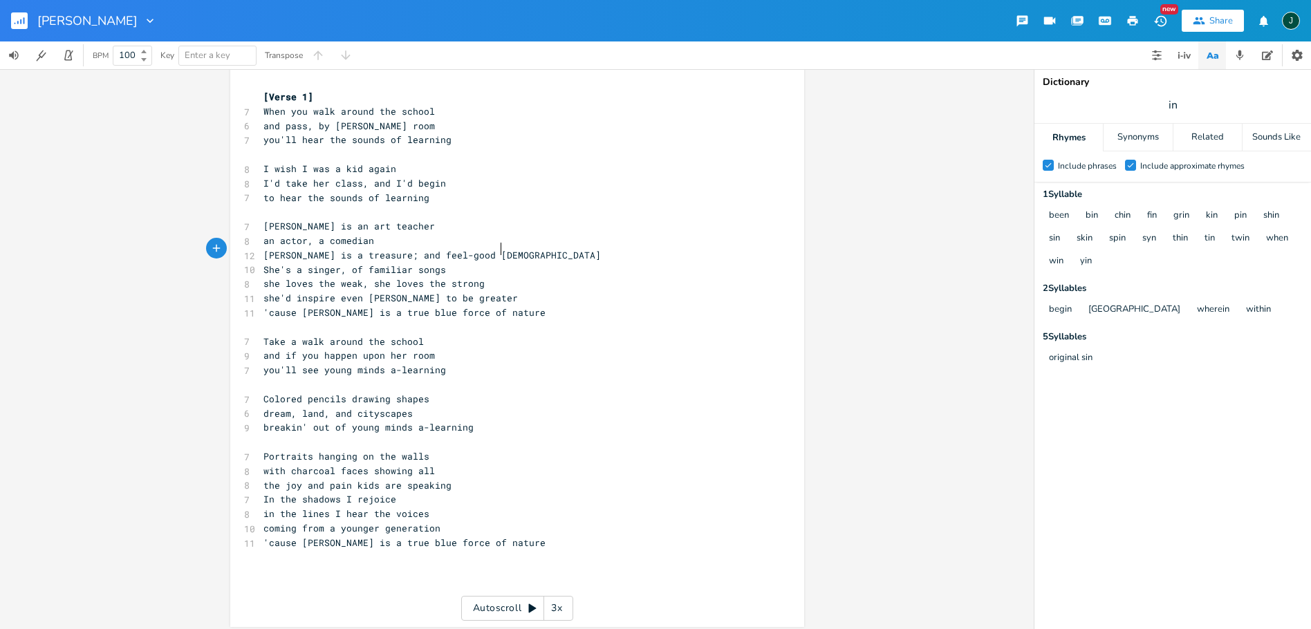
scroll to position [1, 0]
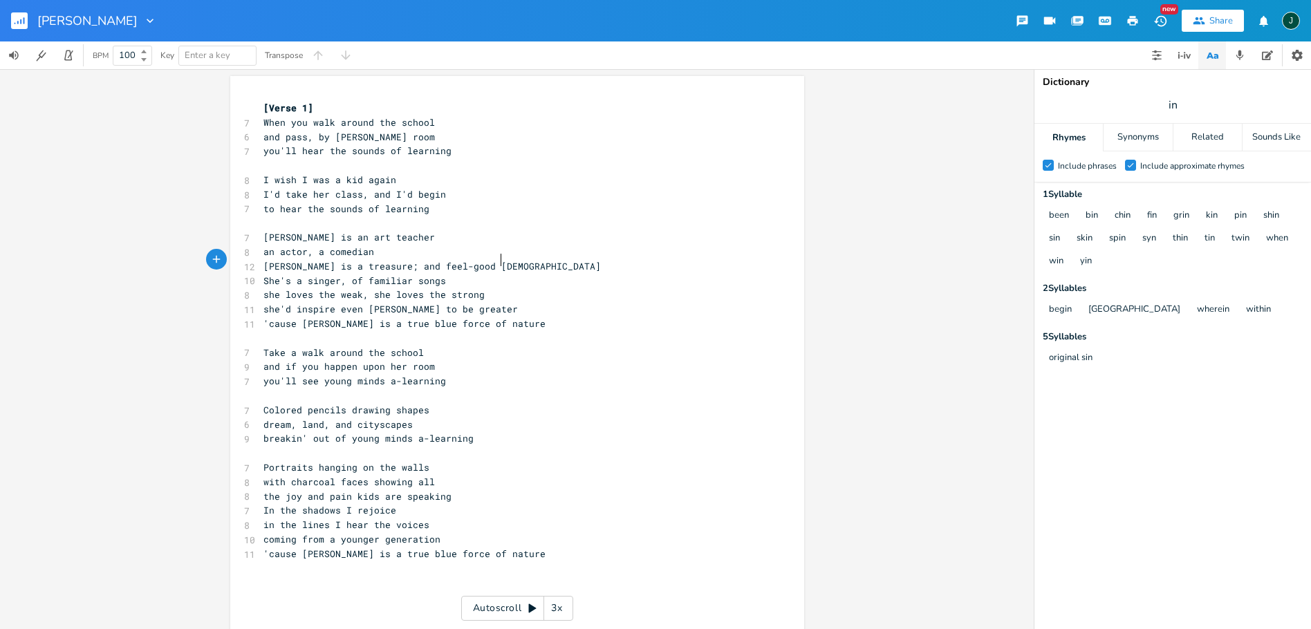
click at [261, 225] on pre "​" at bounding box center [510, 223] width 499 height 15
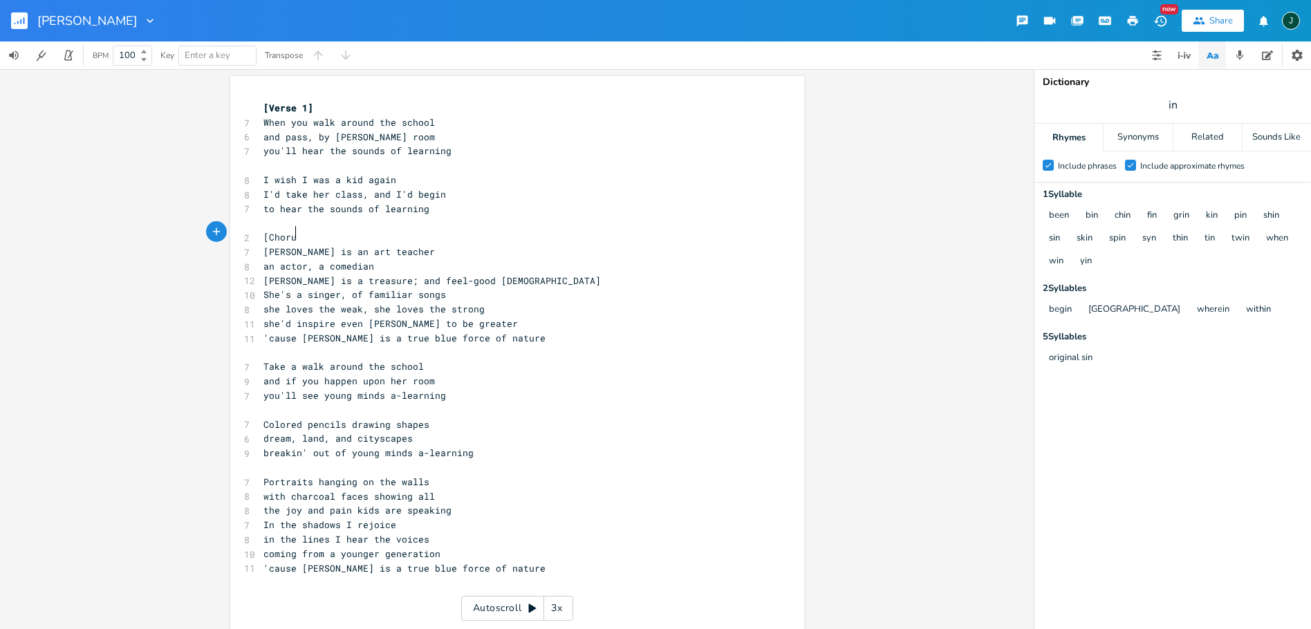
scroll to position [0, 27]
type textarea "[Chorus]"
click at [261, 461] on pre "​" at bounding box center [510, 468] width 499 height 15
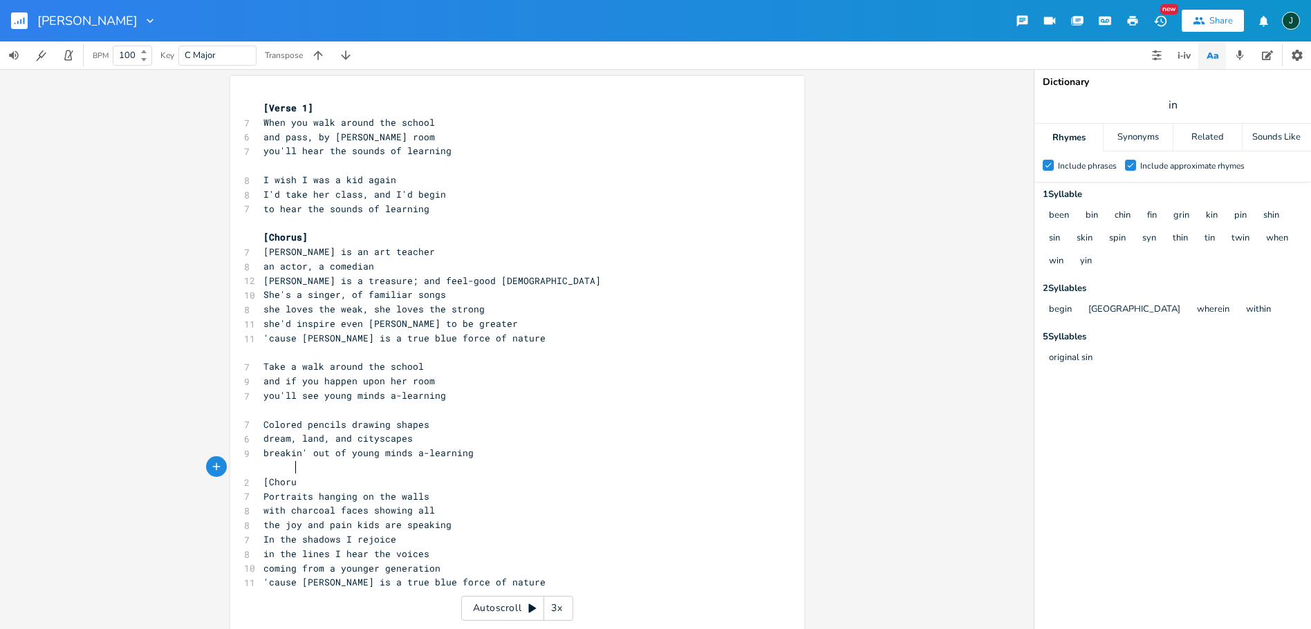
scroll to position [0, 27]
type textarea "[Chorus]"
click at [267, 167] on pre "​" at bounding box center [510, 165] width 499 height 15
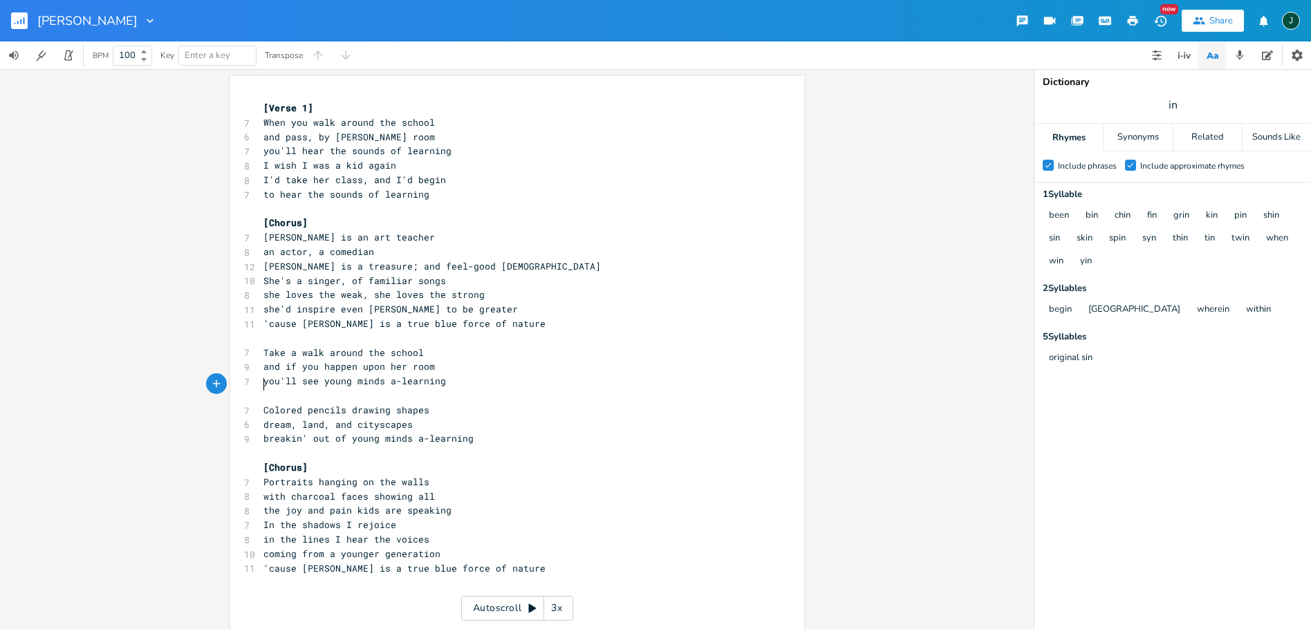
click at [267, 389] on pre "​" at bounding box center [510, 396] width 499 height 15
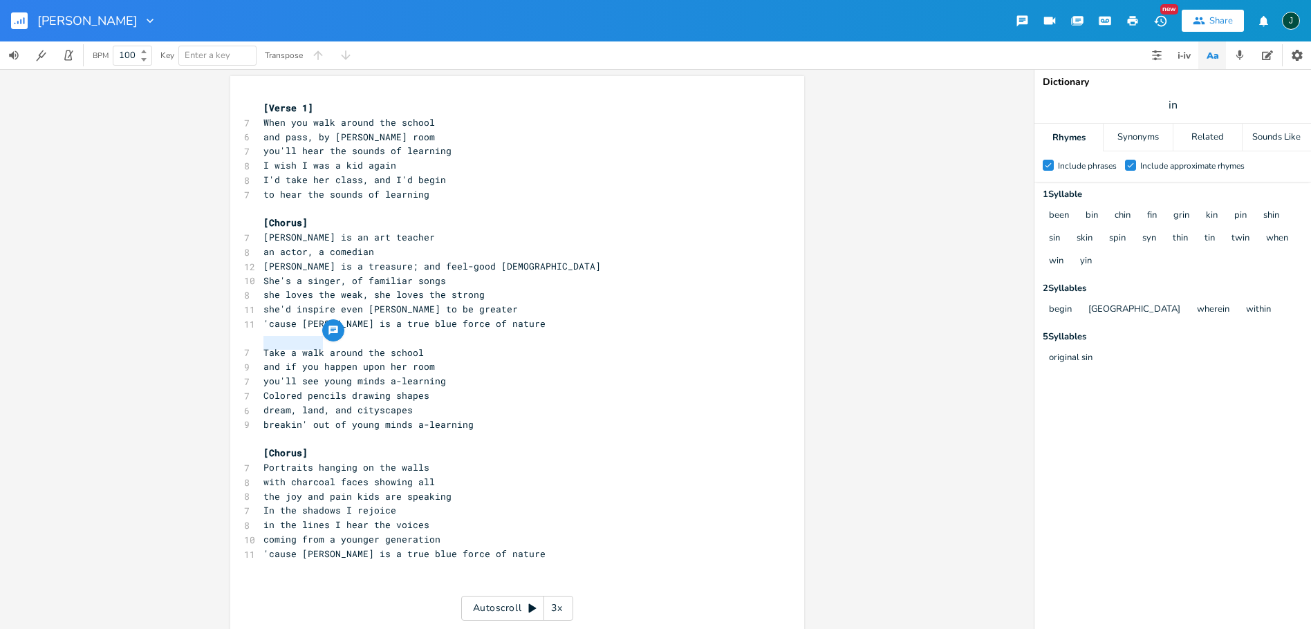
drag, startPoint x: 259, startPoint y: 344, endPoint x: 319, endPoint y: 344, distance: 59.5
click at [319, 346] on span "Take a walk around the school" at bounding box center [343, 352] width 160 height 12
type textarea "​Take a walk"
click at [261, 122] on pre "When you walk around the school" at bounding box center [510, 122] width 499 height 15
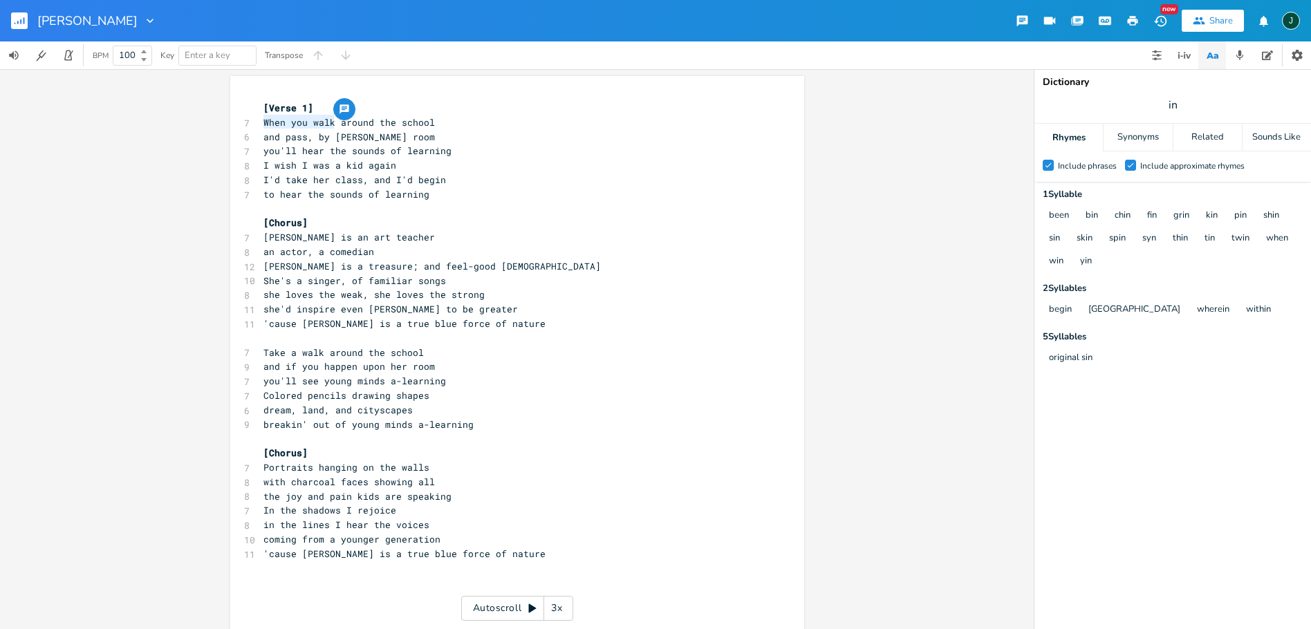
drag, startPoint x: 258, startPoint y: 121, endPoint x: 329, endPoint y: 122, distance: 71.2
click at [329, 122] on pre "When you walk around the school" at bounding box center [510, 122] width 499 height 15
type textarea "​When you walk"
click at [308, 137] on span "and pass, by [PERSON_NAME] room" at bounding box center [349, 137] width 172 height 12
drag, startPoint x: 329, startPoint y: 526, endPoint x: 340, endPoint y: 522, distance: 11.6
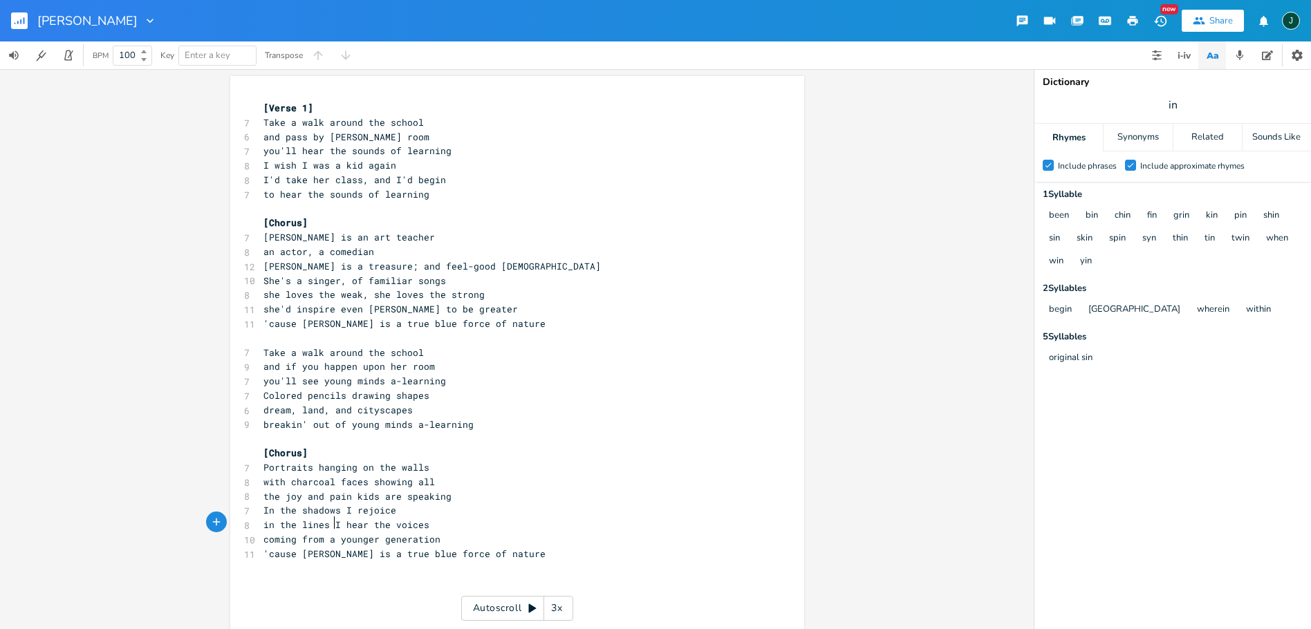
click at [329, 533] on span "coming from a younger generation" at bounding box center [351, 539] width 177 height 12
type textarea "the"
drag, startPoint x: 259, startPoint y: 261, endPoint x: 394, endPoint y: 257, distance: 135.6
click at [394, 257] on div "[PERSON_NAME] is a treasure; and x [Verse 1] 7 Take a walk around the school 6 …" at bounding box center [517, 357] width 574 height 562
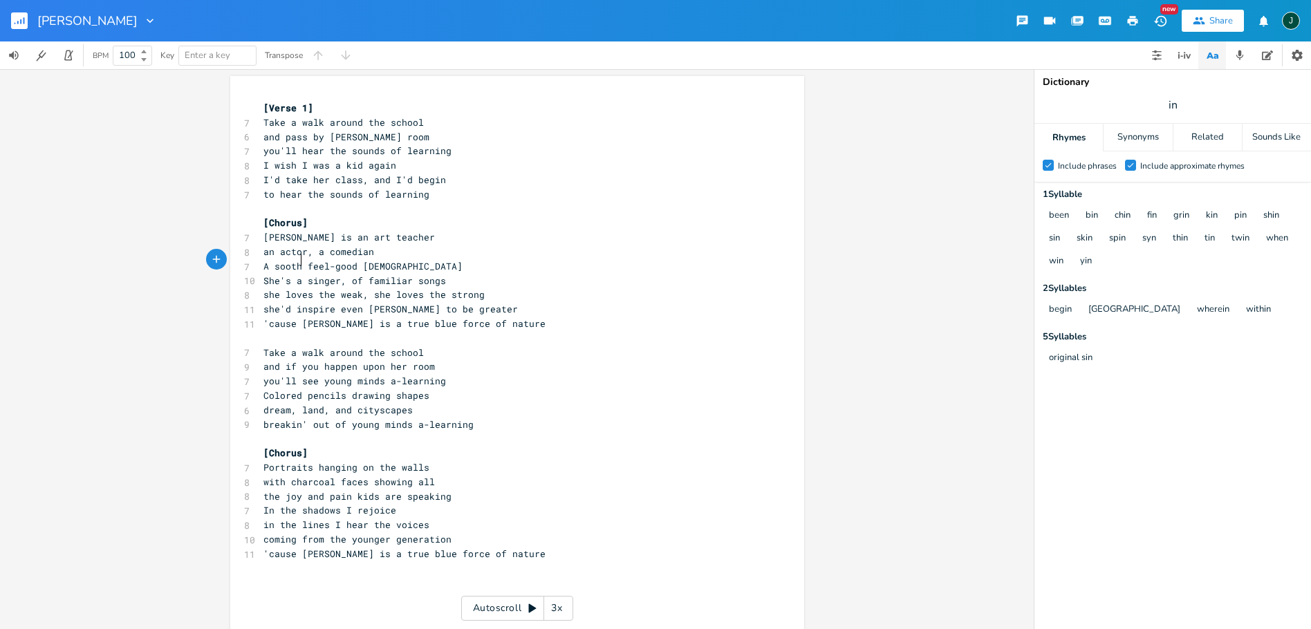
scroll to position [0, 27]
type textarea "A sooth-[PERSON_NAME]"
type textarea "ing,"
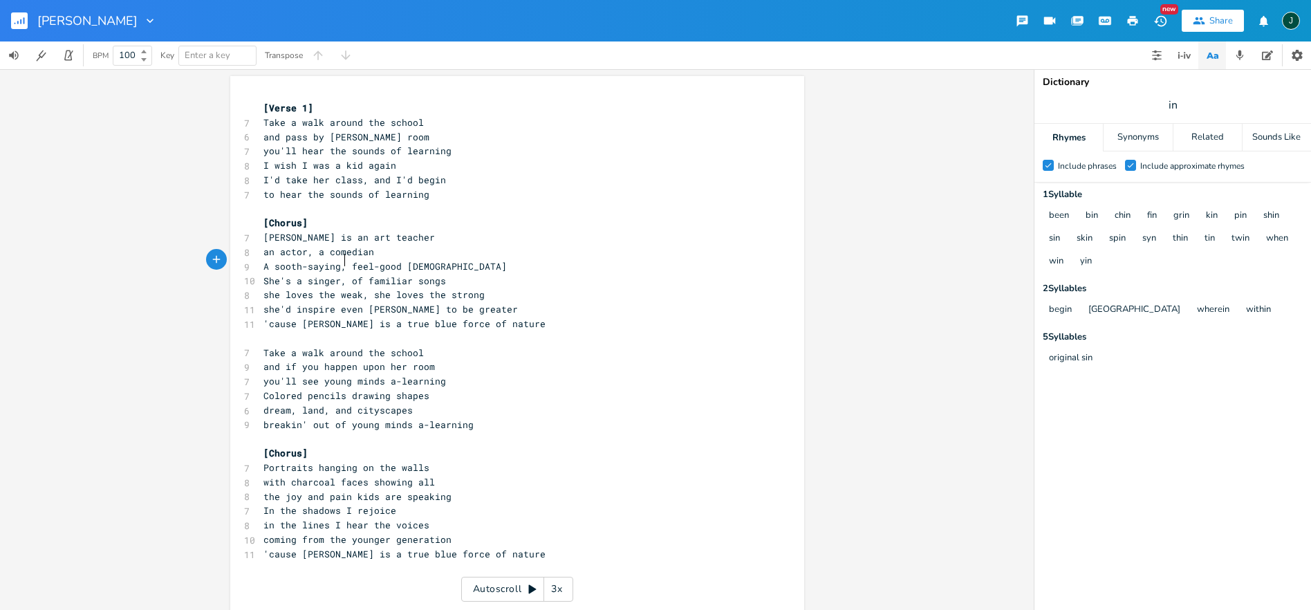
scroll to position [0, 0]
click at [263, 290] on span "she loves the weak, she loves the strong" at bounding box center [373, 296] width 221 height 12
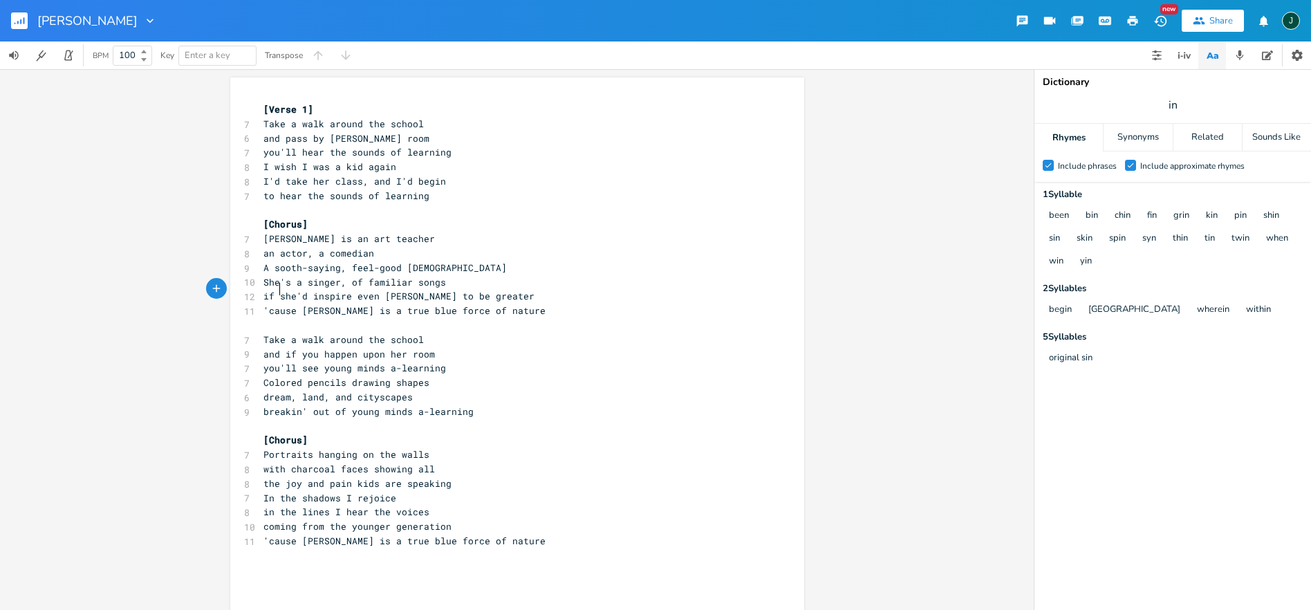
scroll to position [0, 6]
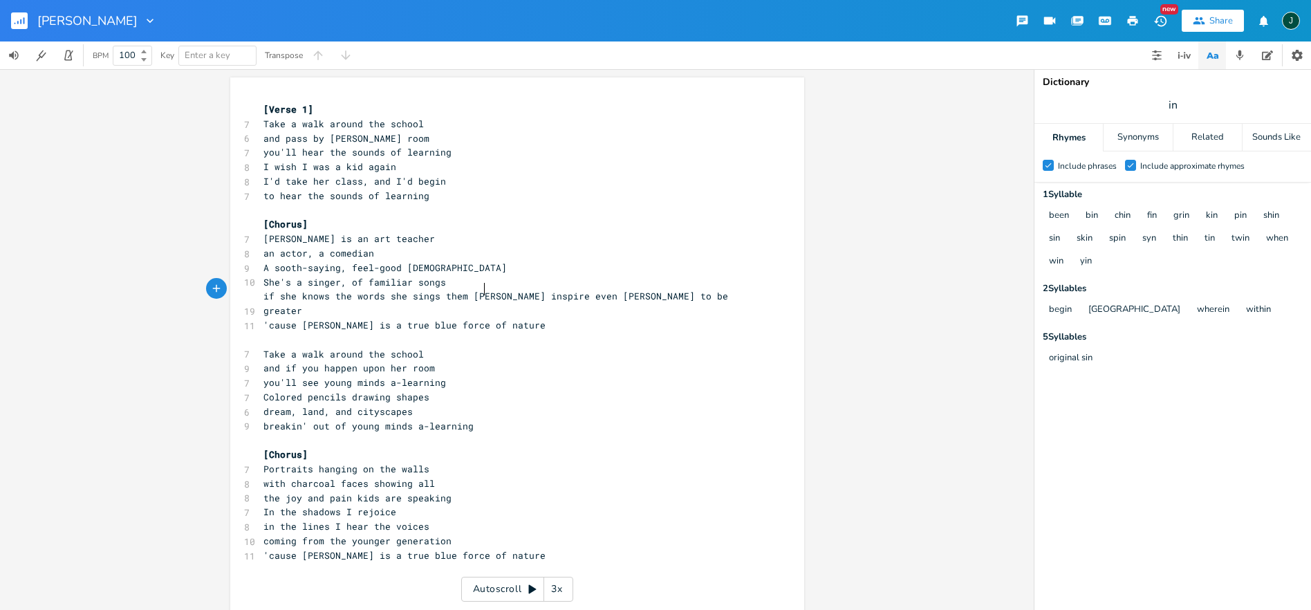
type textarea "if she knows the words she sings them loud"
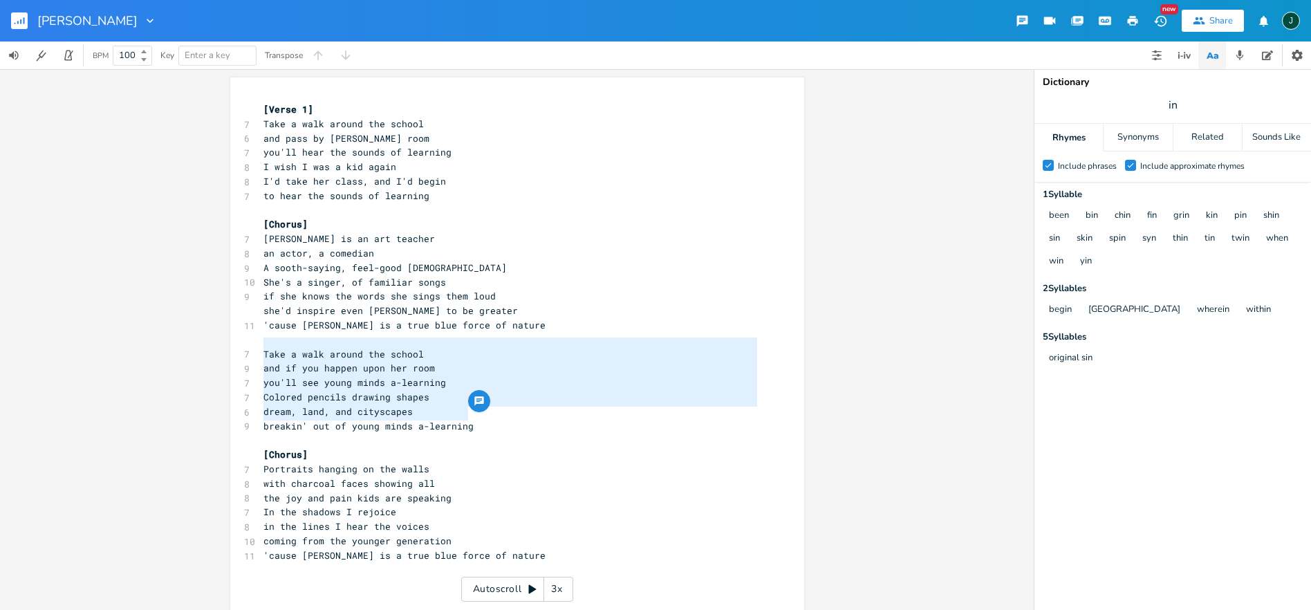
drag, startPoint x: 260, startPoint y: 343, endPoint x: 468, endPoint y: 412, distance: 219.4
click at [468, 412] on div "[Verse 1] 7 Take a walk around the school 6 and pass by [PERSON_NAME] room 7 yo…" at bounding box center [510, 361] width 499 height 518
type textarea "​Take a walk around the school and if you happen upon her room you'll see young…"
click at [323, 577] on pre "​" at bounding box center [510, 584] width 499 height 15
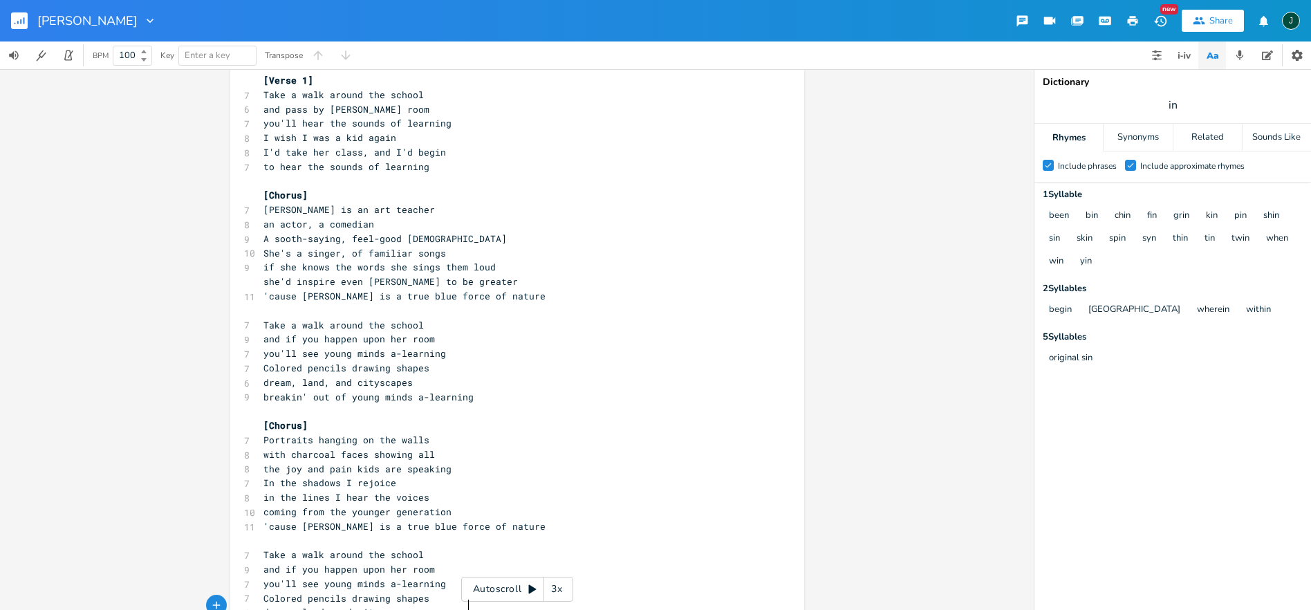
scroll to position [32, 0]
click at [281, 107] on span "and pass by [PERSON_NAME] room" at bounding box center [346, 106] width 166 height 12
type textarea "if you"
click at [304, 259] on span "if she knows the words she sings them loud" at bounding box center [379, 264] width 232 height 12
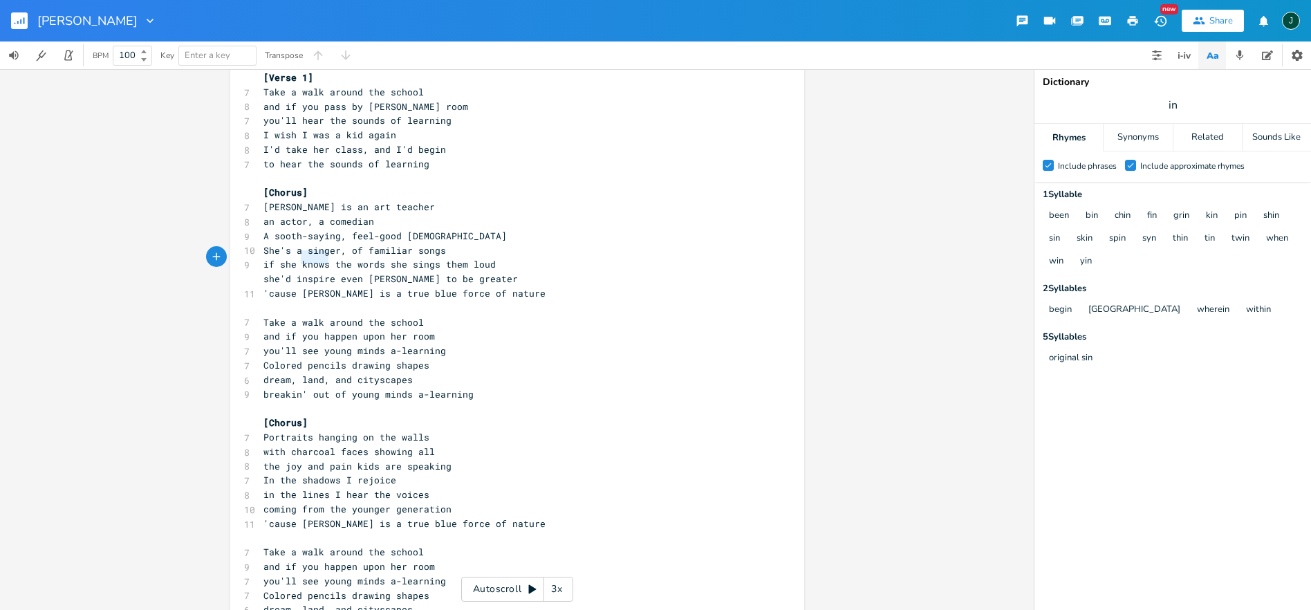
click at [304, 259] on span "if she knows the words she sings them loud" at bounding box center [379, 264] width 232 height 12
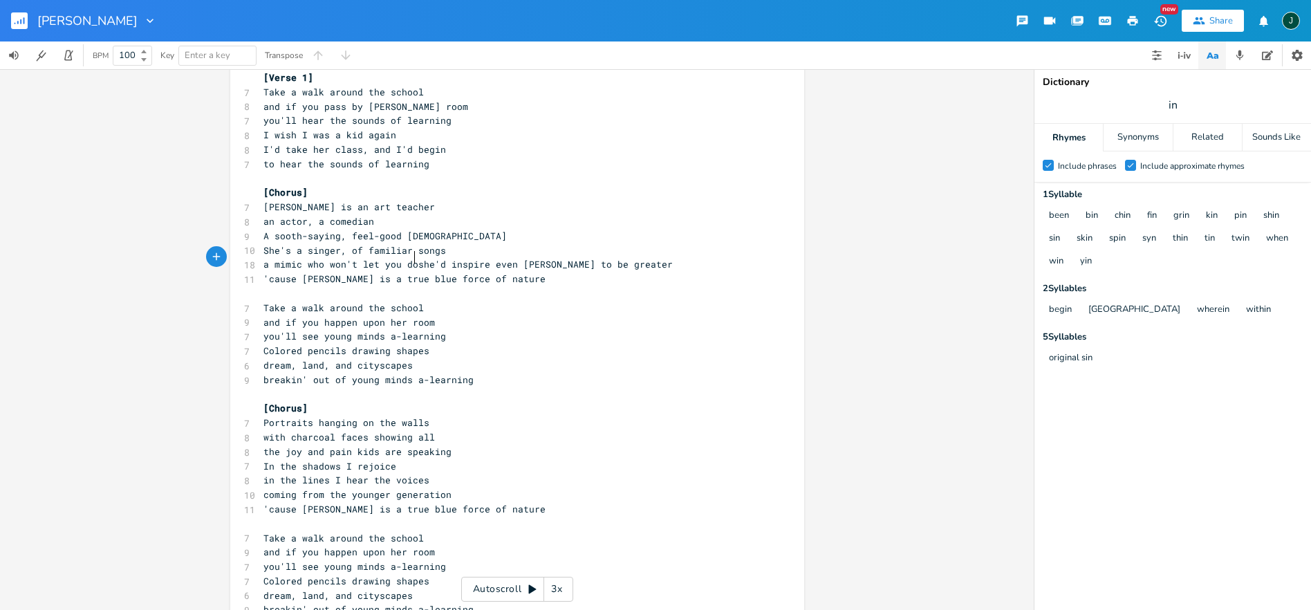
type textarea "a mimic who won't let you don"
type textarea "wn"
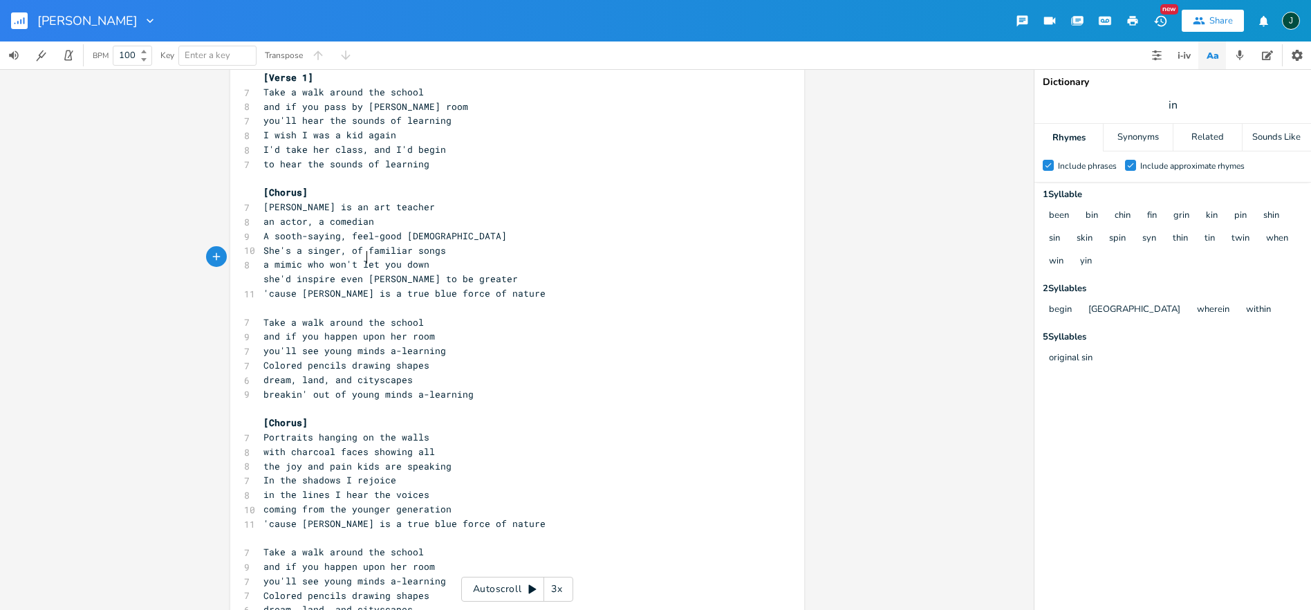
click at [359, 258] on span "a mimic who won't let you down" at bounding box center [346, 264] width 166 height 12
type textarea "put"
click at [362, 258] on span "a mimic who won't put you down" at bounding box center [346, 264] width 166 height 12
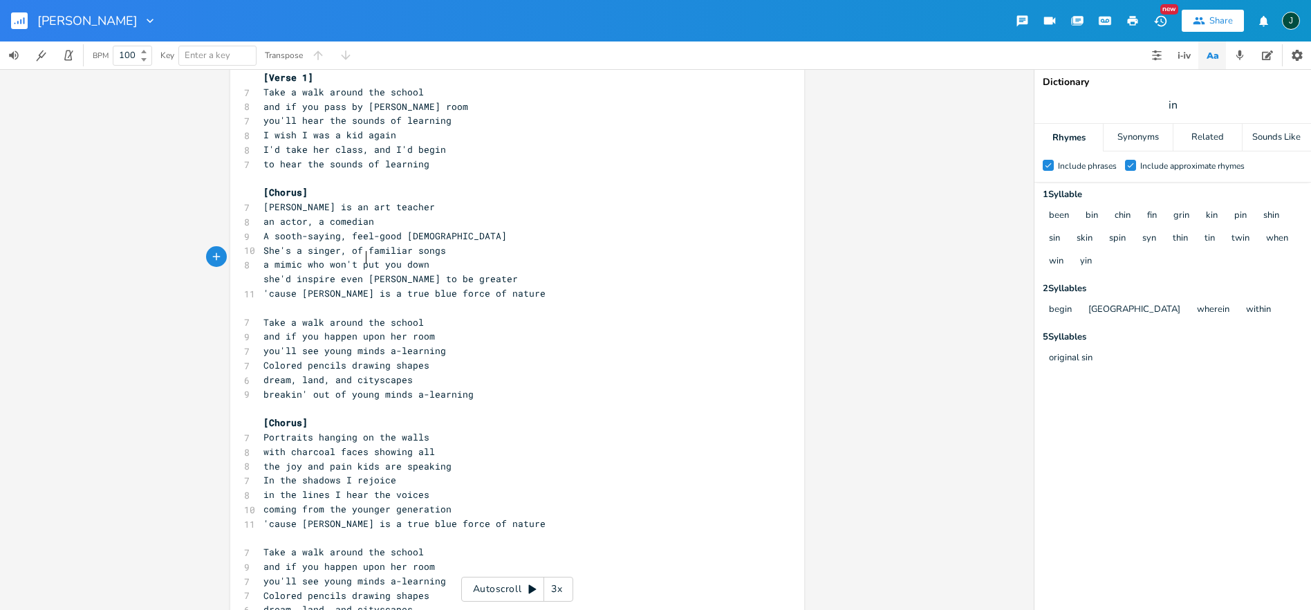
click at [362, 258] on span "a mimic who won't put you down" at bounding box center [346, 264] width 166 height 12
type textarea "let"
type textarea "​"
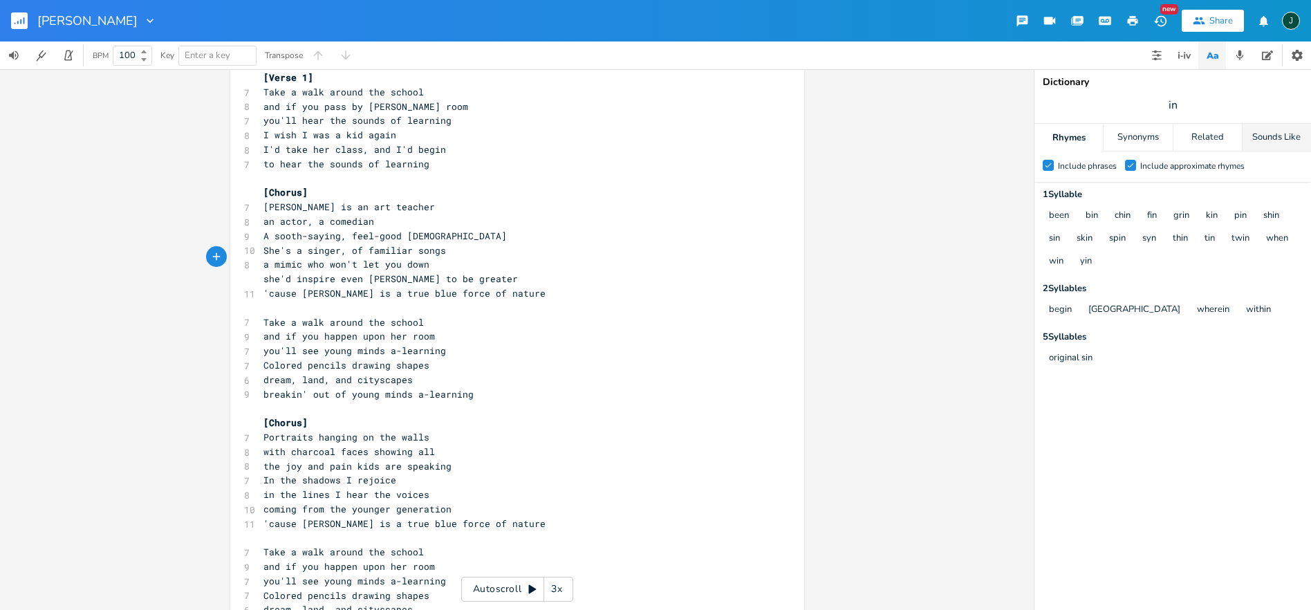
click at [1286, 136] on div "Sounds Like" at bounding box center [1277, 138] width 68 height 28
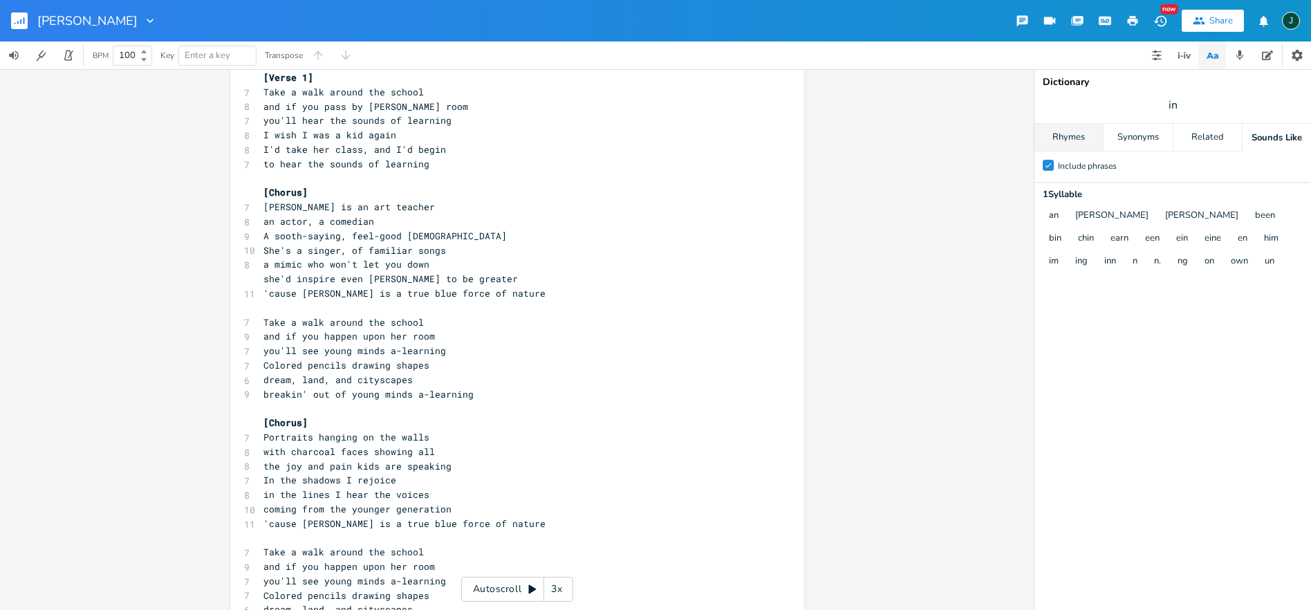
click at [1058, 133] on div "Rhymes" at bounding box center [1069, 138] width 68 height 28
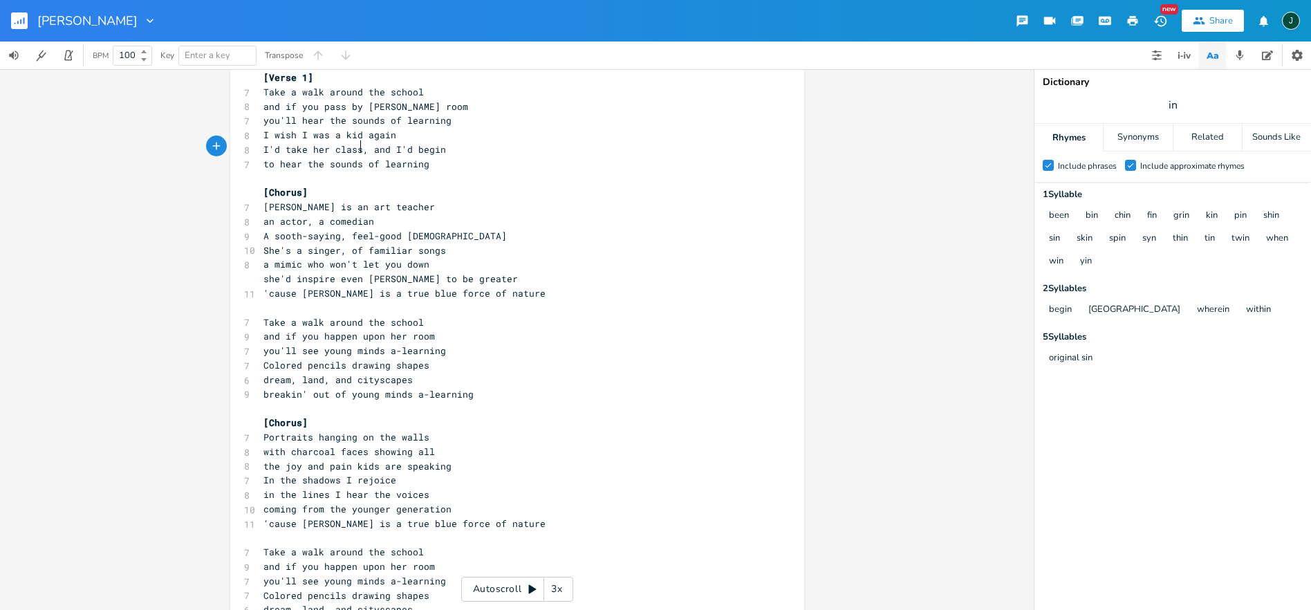
type textarea ","
click at [362, 149] on span "I'd take her class, and I'd begin" at bounding box center [354, 149] width 183 height 12
type textarea "​"
type textarea "and I'd begin"
drag, startPoint x: 362, startPoint y: 147, endPoint x: 441, endPoint y: 145, distance: 78.2
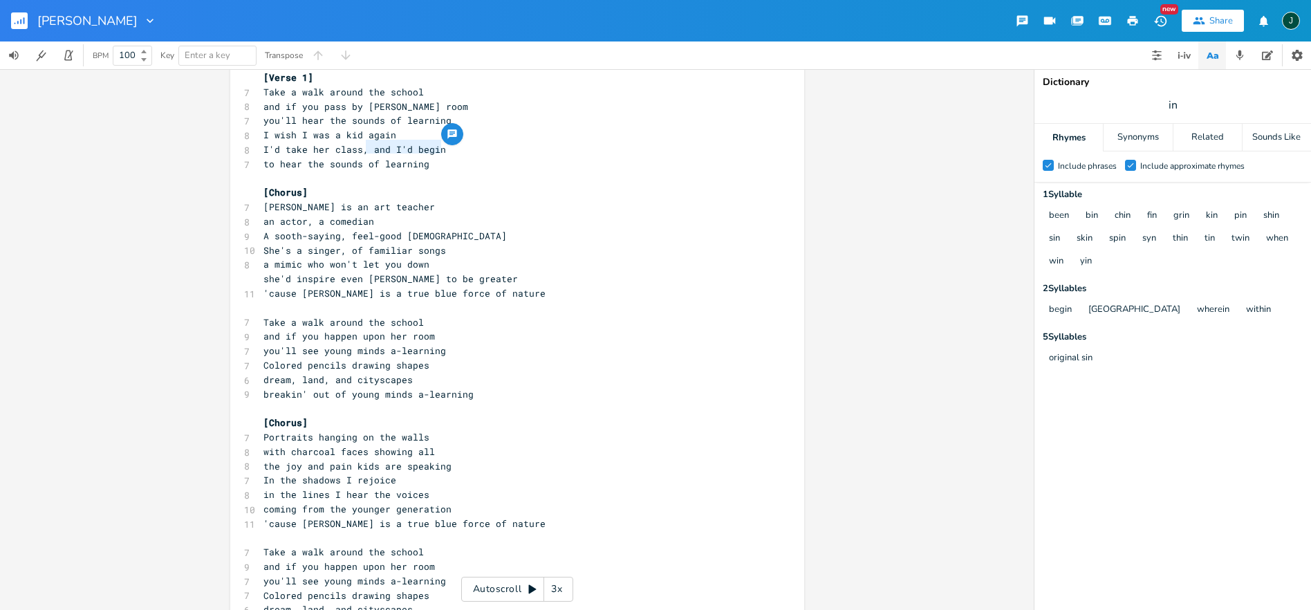
click at [441, 145] on pre "I'd take her class, and I'd begin" at bounding box center [510, 149] width 499 height 15
click at [299, 143] on span "I'd take her class, and I'd begin" at bounding box center [354, 149] width 183 height 12
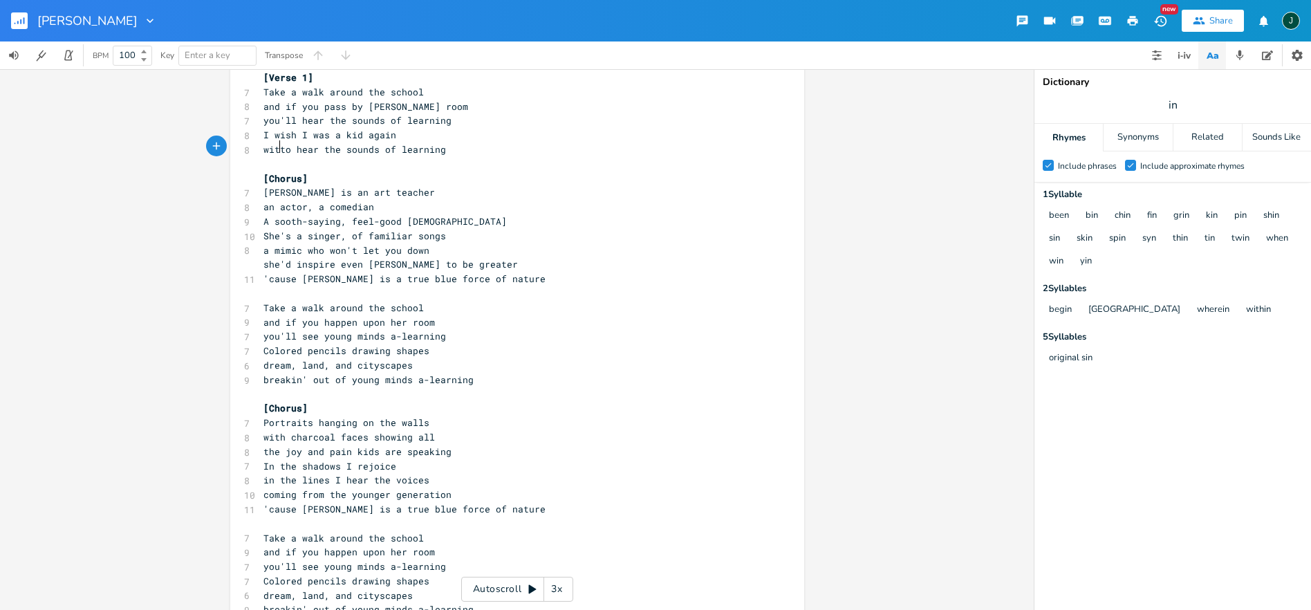
scroll to position [0, 17]
type textarea "with paints and"
type textarea "brushes, paints and graphite pen"
type textarea "ns"
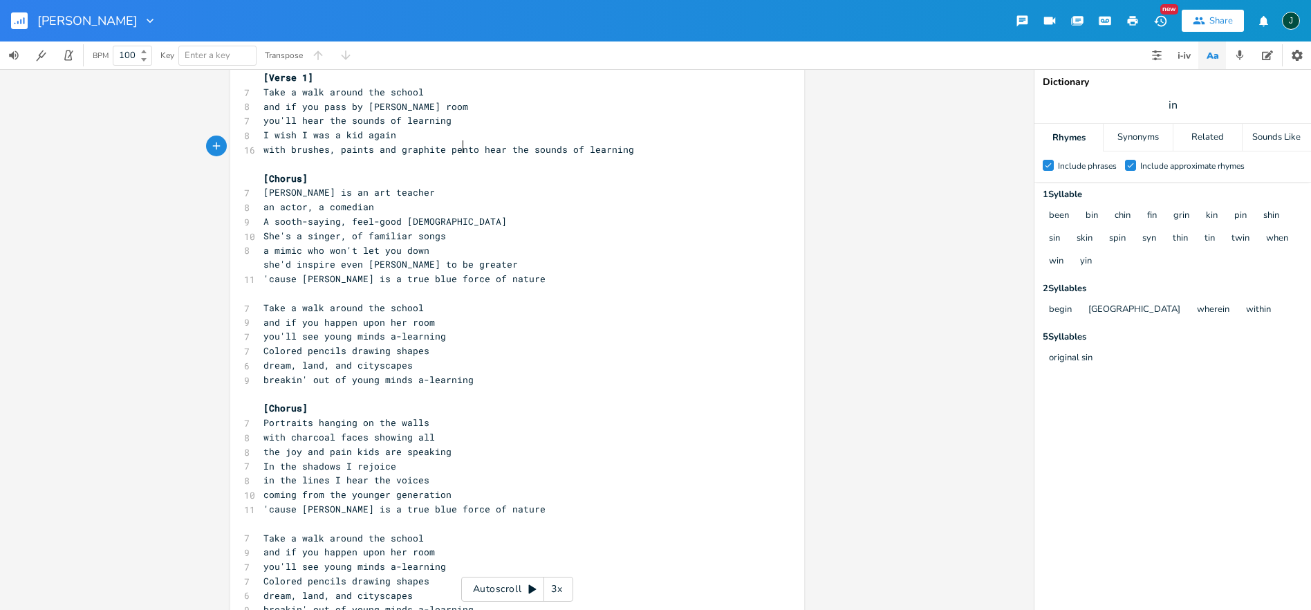
scroll to position [0, 8]
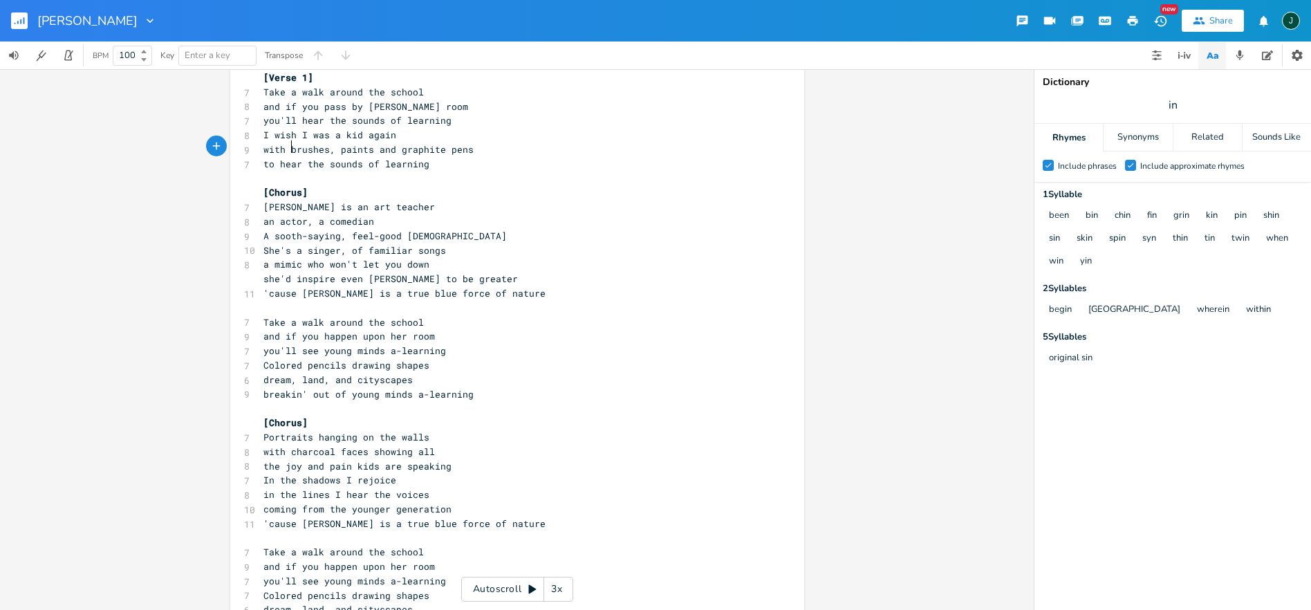
click at [286, 147] on span "with brushes, paints and graphite pens" at bounding box center [368, 149] width 210 height 12
type textarea "my"
drag, startPoint x: 275, startPoint y: 160, endPoint x: 318, endPoint y: 159, distance: 42.9
click at [318, 159] on span "to hear the sounds of learning" at bounding box center [346, 164] width 166 height 12
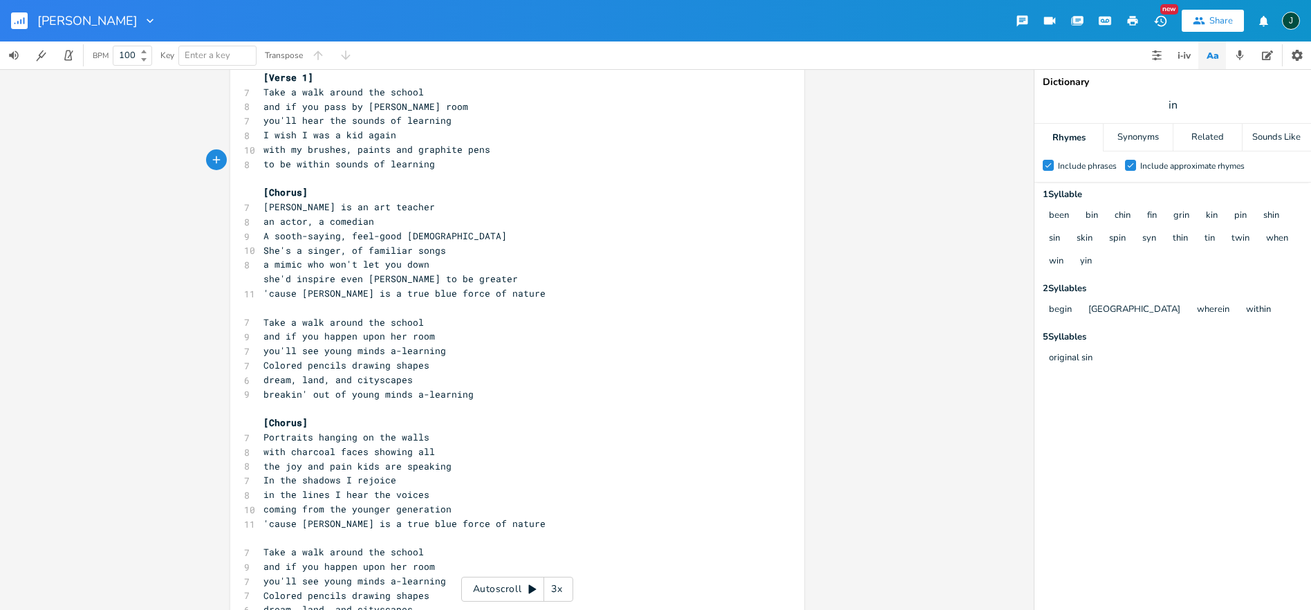
type textarea "be within."
type textarea "the"
click at [292, 162] on span "to be within the sounds of learning" at bounding box center [360, 164] width 194 height 12
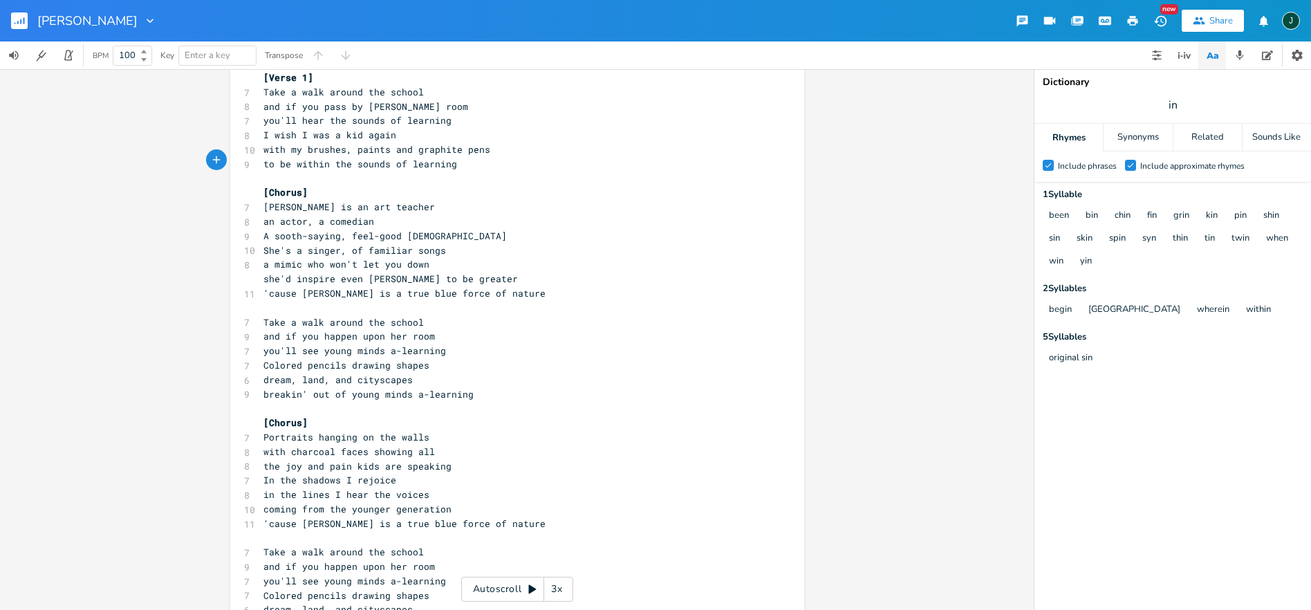
click at [308, 162] on span "to be within the sounds of learning" at bounding box center [360, 164] width 194 height 12
type textarea "within"
click at [308, 162] on span "to be within the sounds of learning" at bounding box center [360, 164] width 194 height 12
click at [360, 147] on icon "button" at bounding box center [363, 148] width 17 height 17
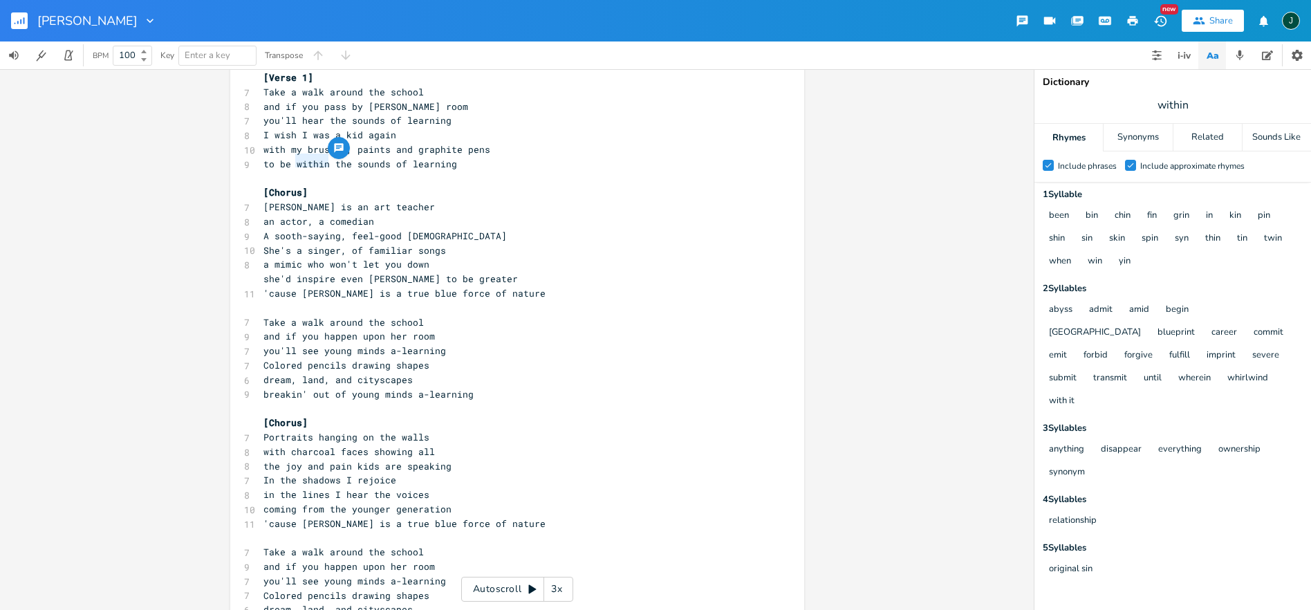
click at [296, 160] on span "to be within the sounds of learning" at bounding box center [360, 164] width 194 height 12
type textarea "within"
click at [296, 160] on span "to be within the sounds of learning" at bounding box center [360, 164] width 194 height 12
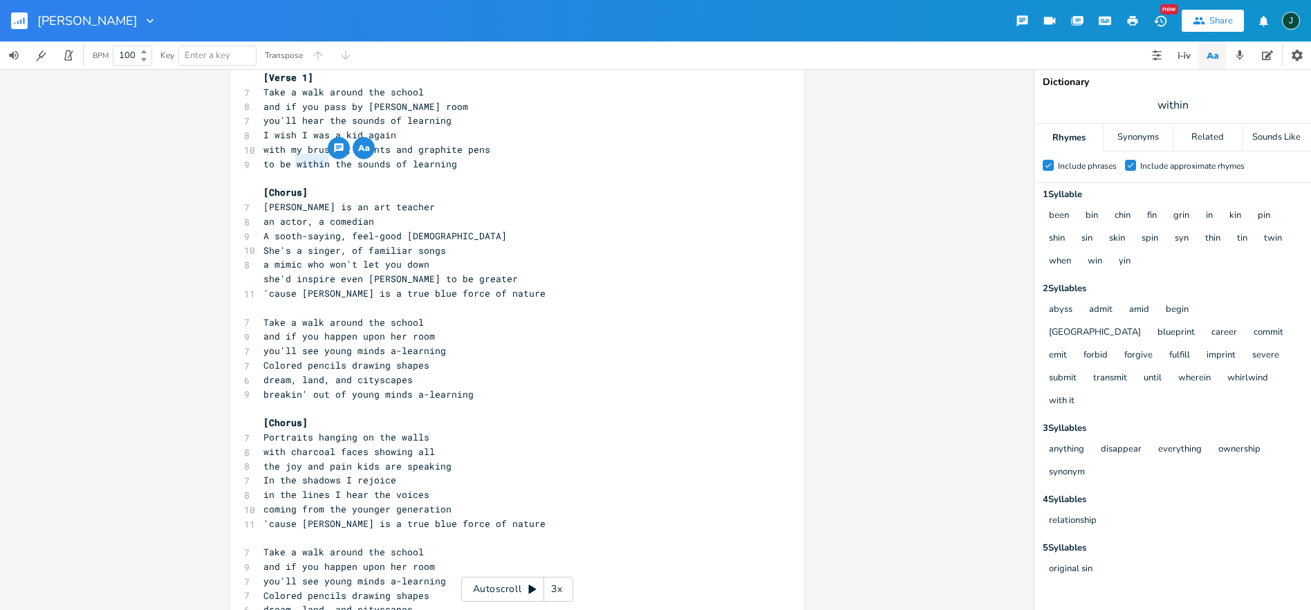
click at [600, 244] on pre "She's a singer, of familiar songs" at bounding box center [510, 250] width 499 height 15
